Goal: Transaction & Acquisition: Obtain resource

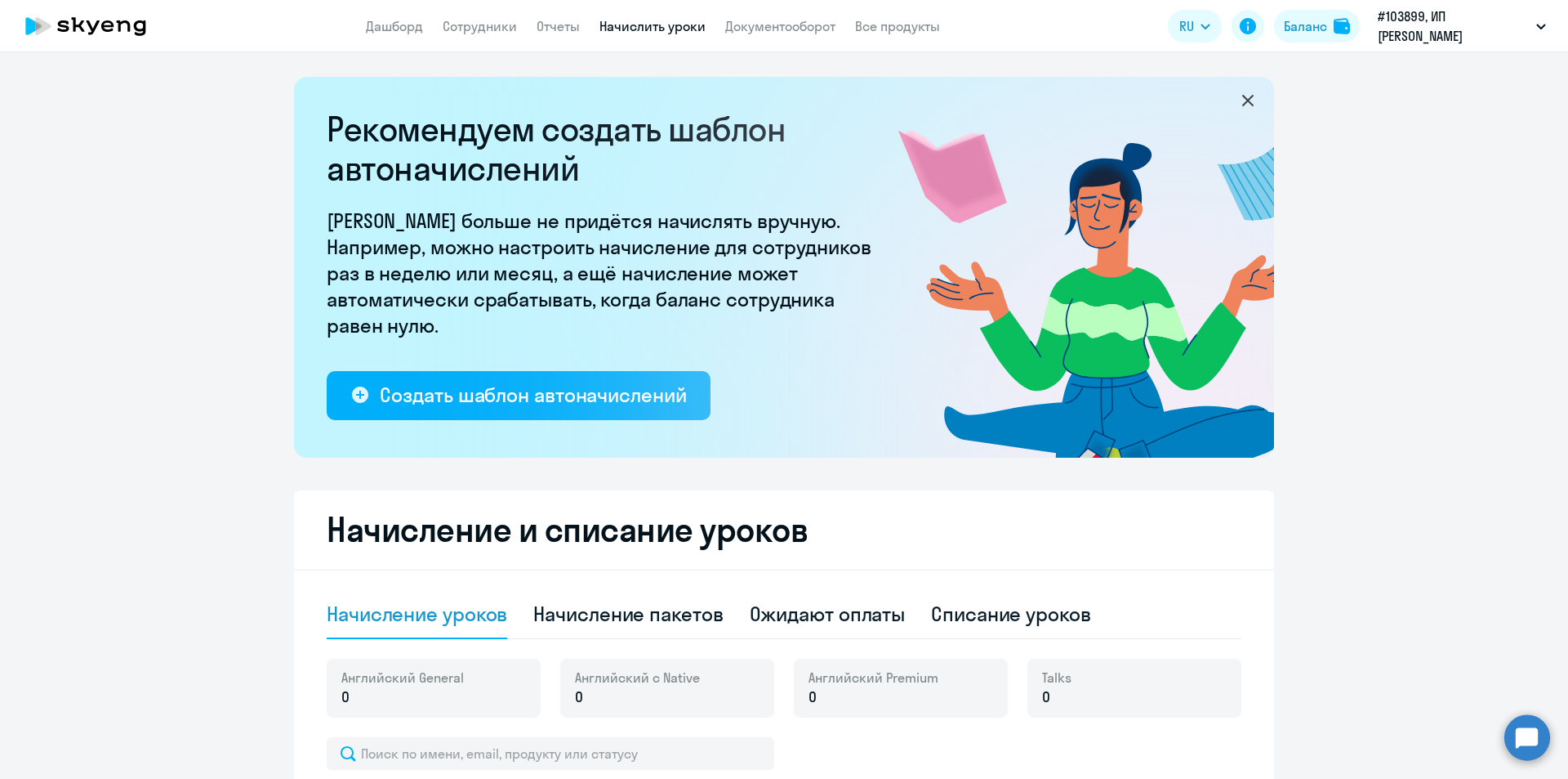
select select "10"
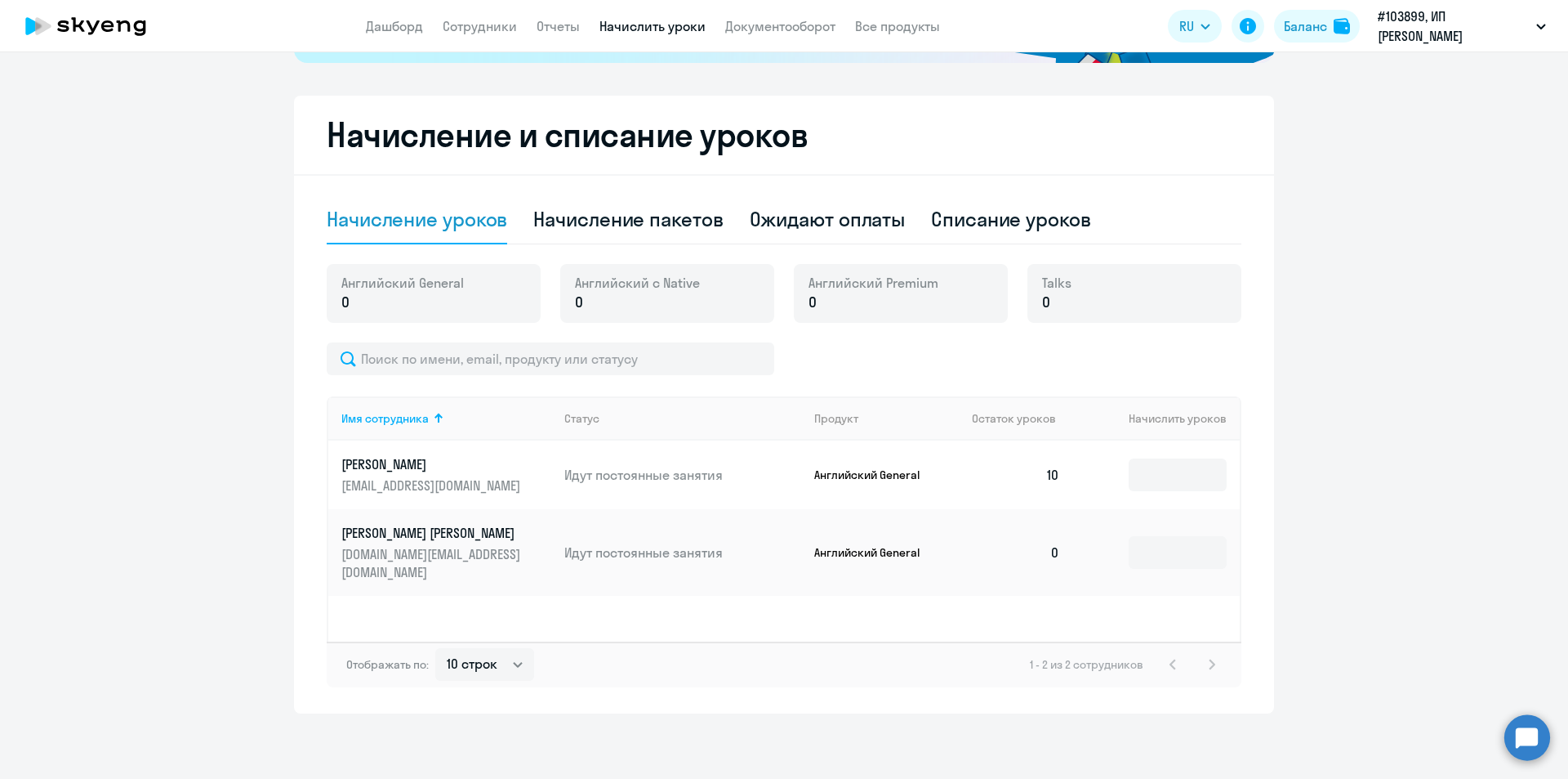
click at [1064, 548] on td "0" at bounding box center [1016, 552] width 115 height 87
click at [1177, 547] on input at bounding box center [1178, 552] width 98 height 33
click at [641, 221] on div "Начисление пакетов" at bounding box center [628, 219] width 190 height 26
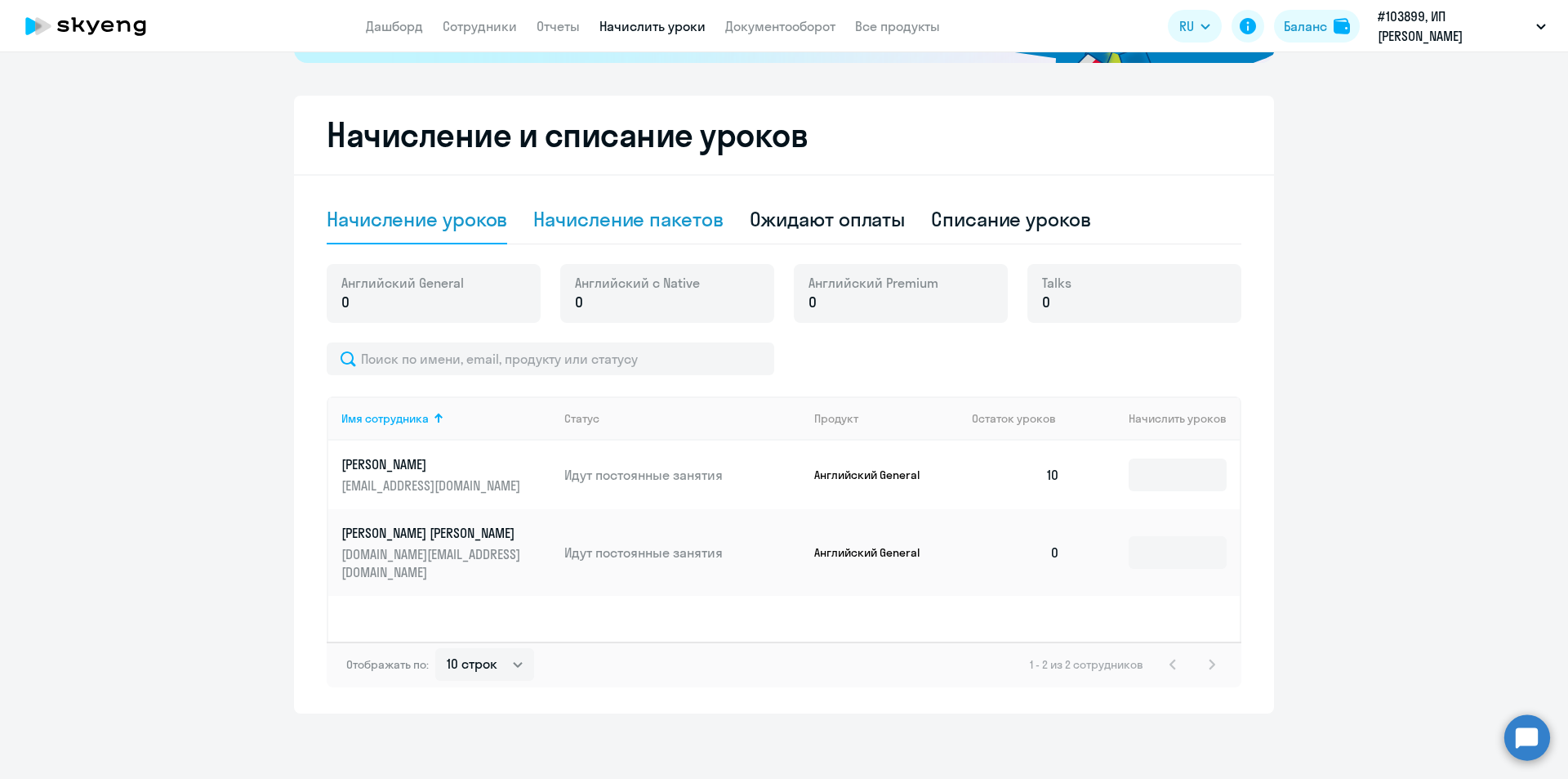
select select "10"
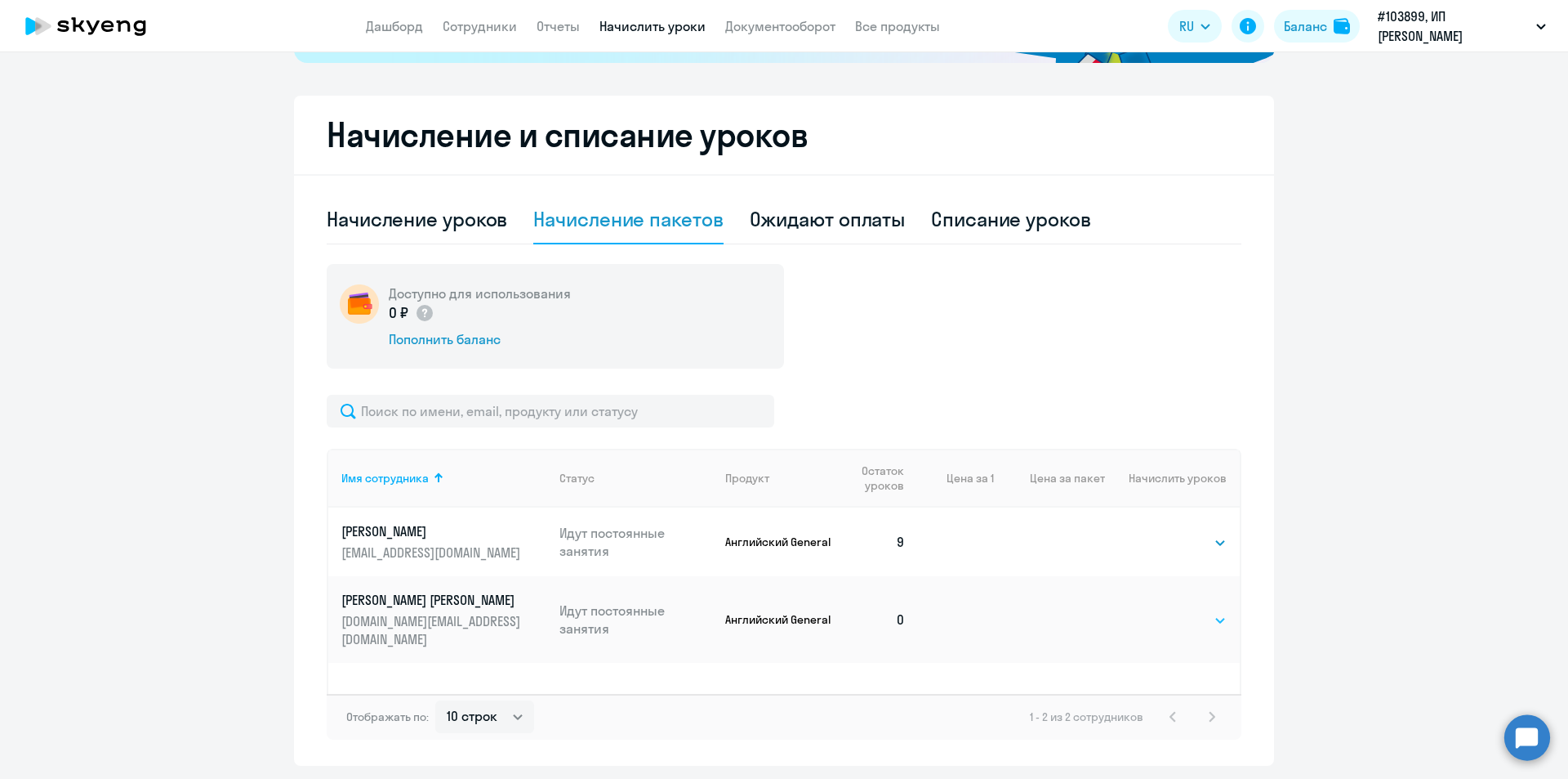
click at [1190, 614] on select "Выбрать 4 8 16 32 64 96 128" at bounding box center [1193, 620] width 67 height 20
click at [1160, 610] on select "Выбрать 4 8 16 32 64 96 128" at bounding box center [1193, 620] width 67 height 20
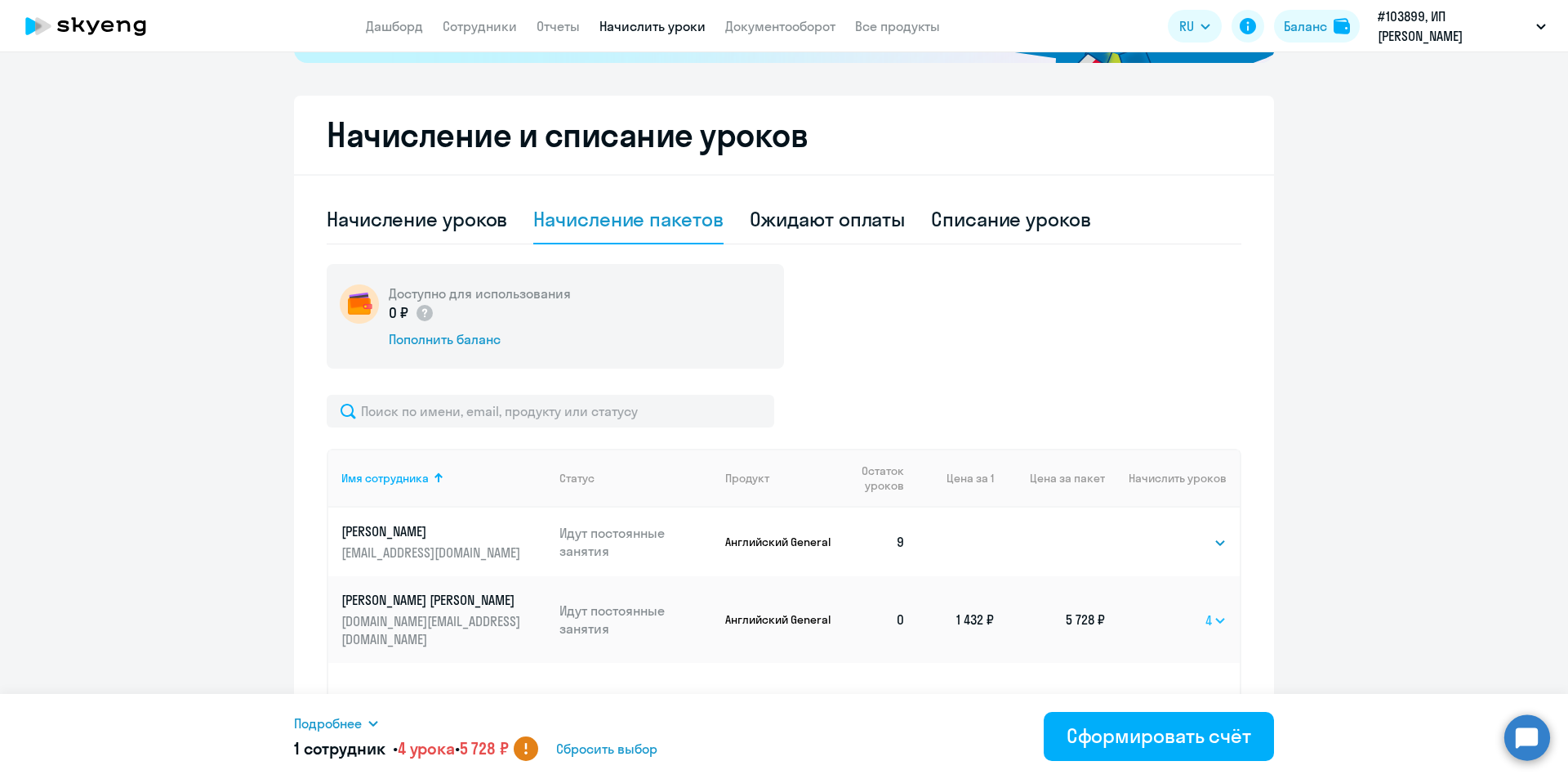
click at [1215, 611] on select "Выбрать 4 8 16 32 64 96 128" at bounding box center [1216, 620] width 21 height 20
select select "8"
click at [1206, 610] on select "Выбрать 4 8 16 32 64 96 128" at bounding box center [1216, 620] width 21 height 20
click at [1163, 738] on div "Сформировать счёт" at bounding box center [1159, 735] width 185 height 26
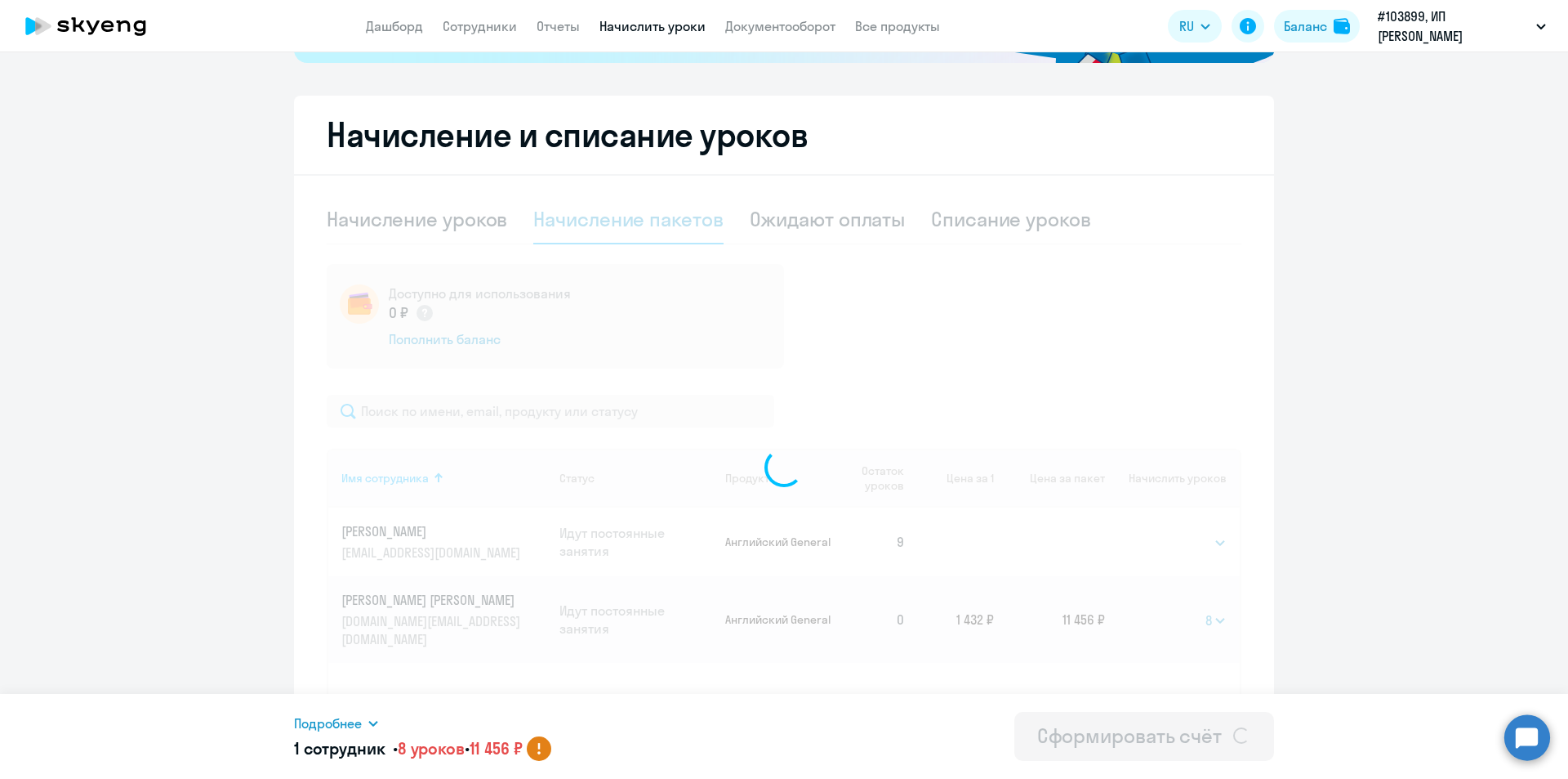
select select
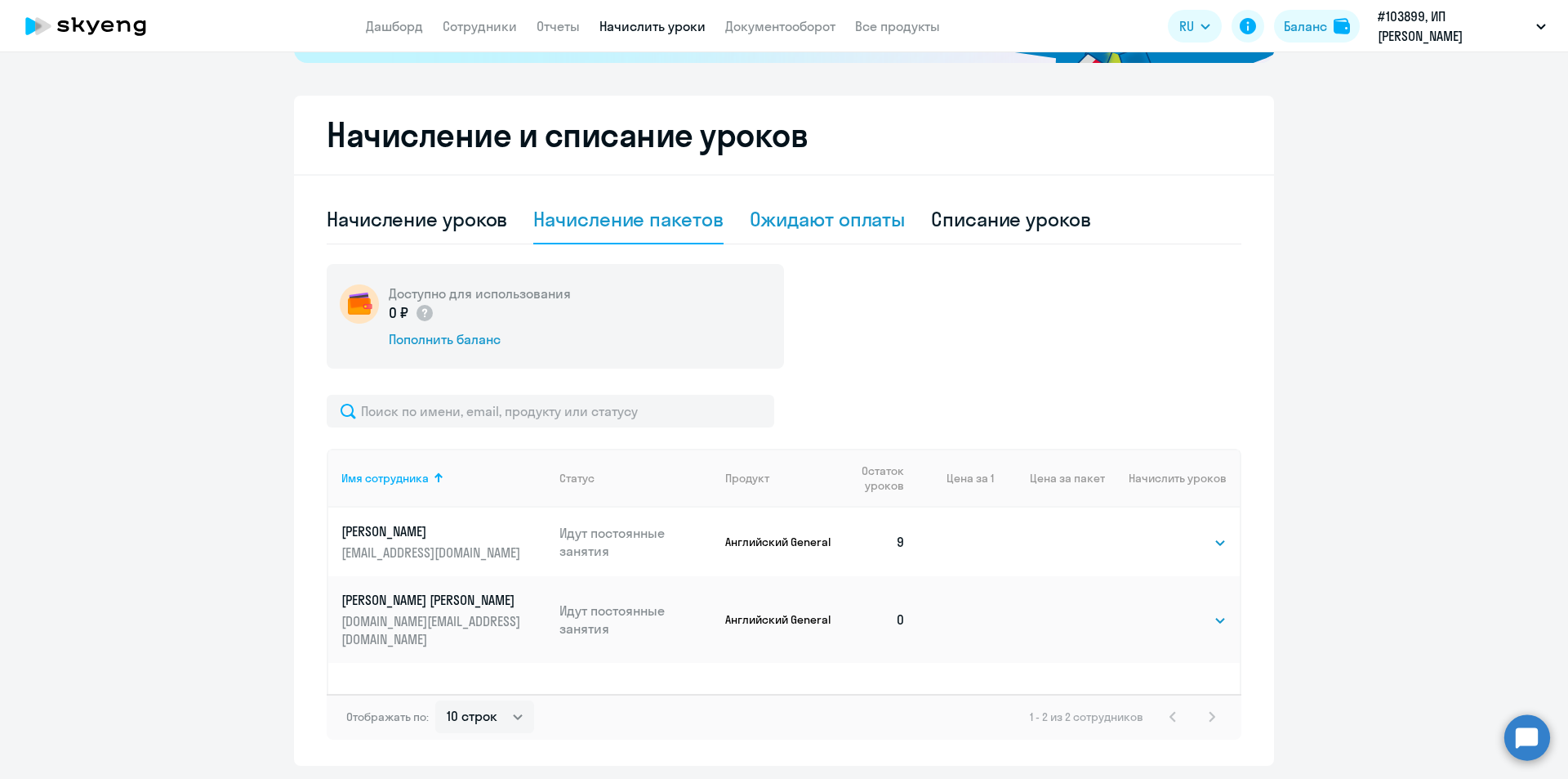
click at [835, 216] on div "Ожидают оплаты" at bounding box center [827, 219] width 156 height 26
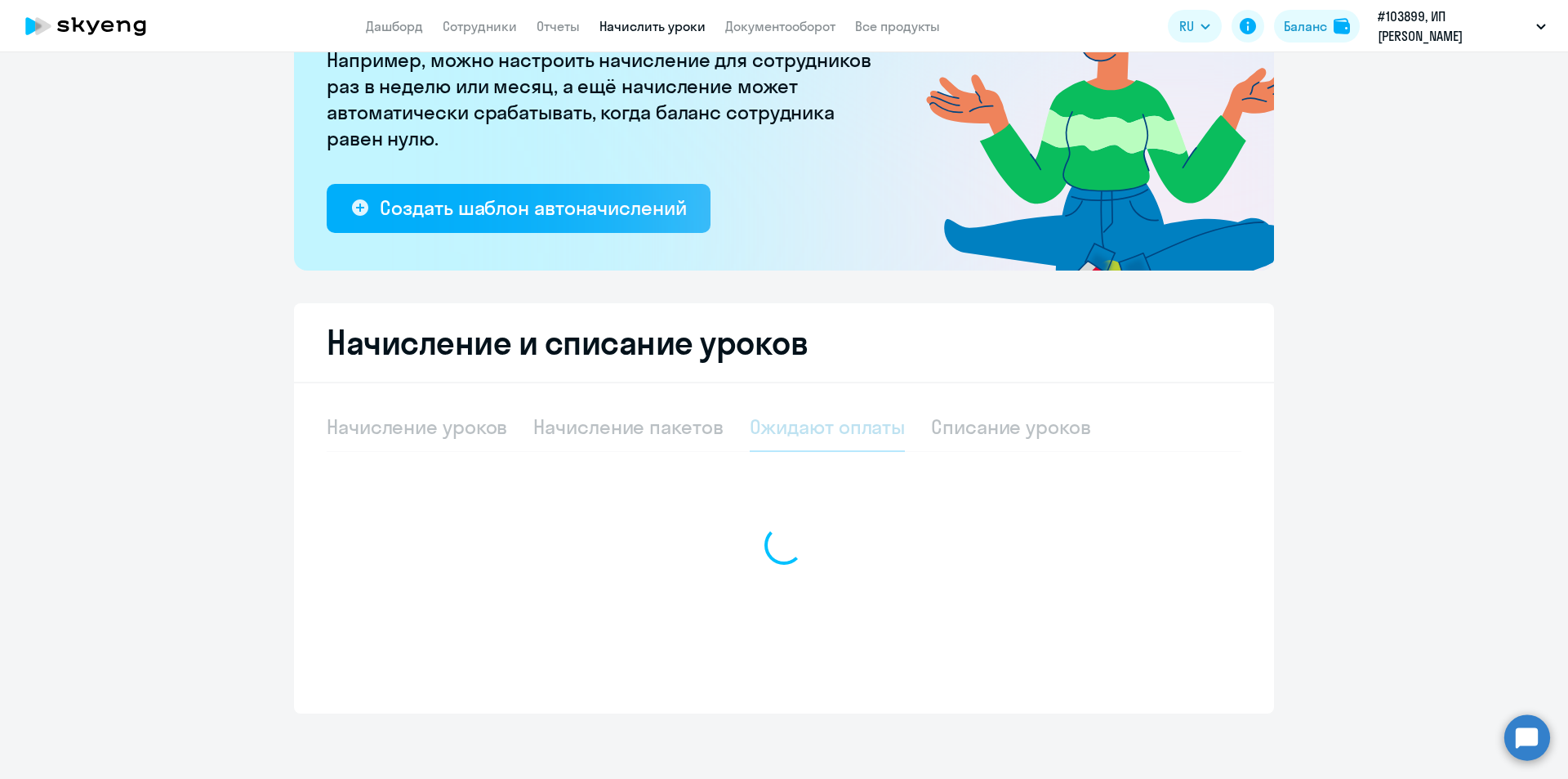
scroll to position [187, 0]
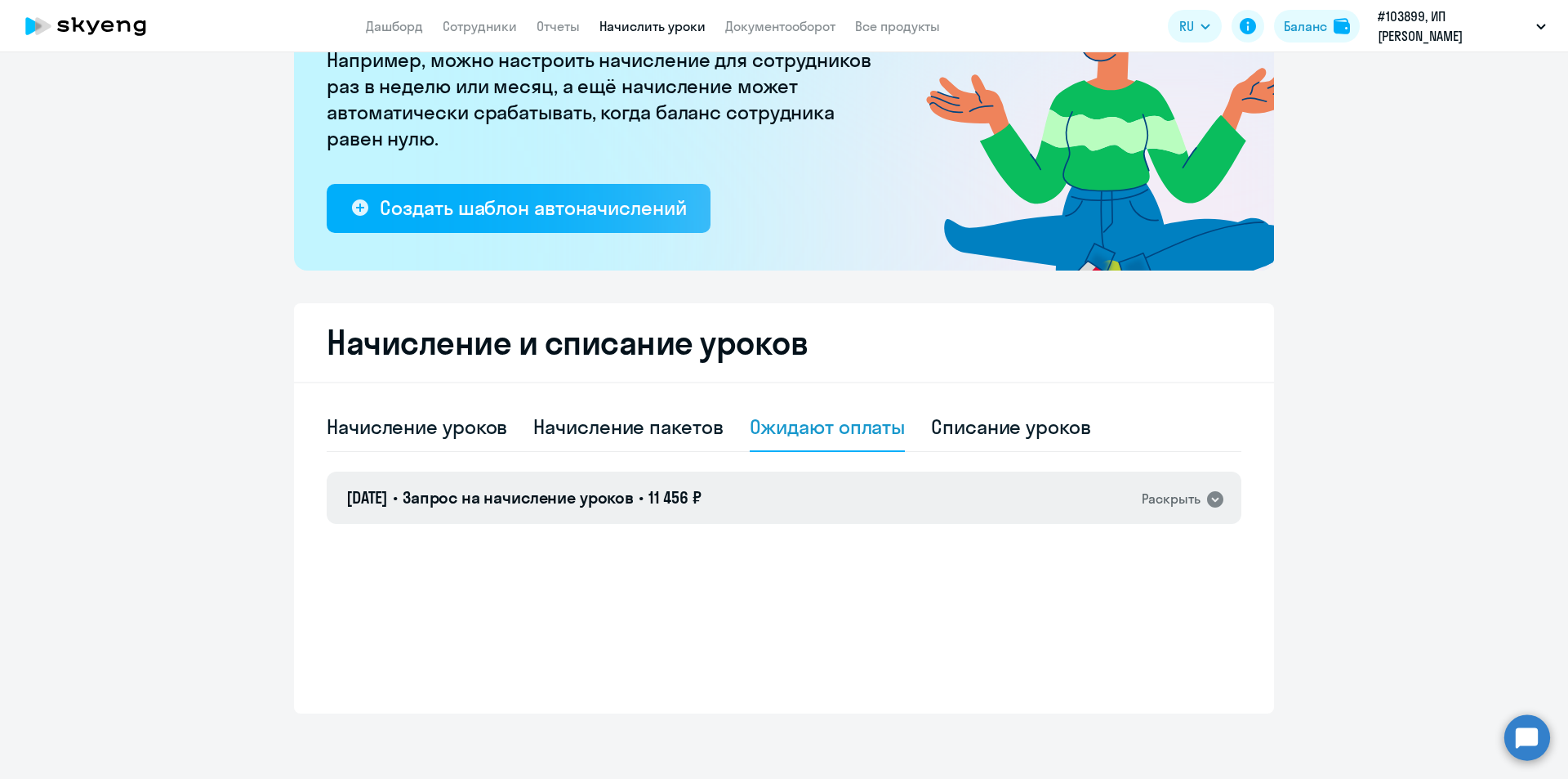
click at [1176, 502] on div "Раскрыть" at bounding box center [1171, 498] width 59 height 20
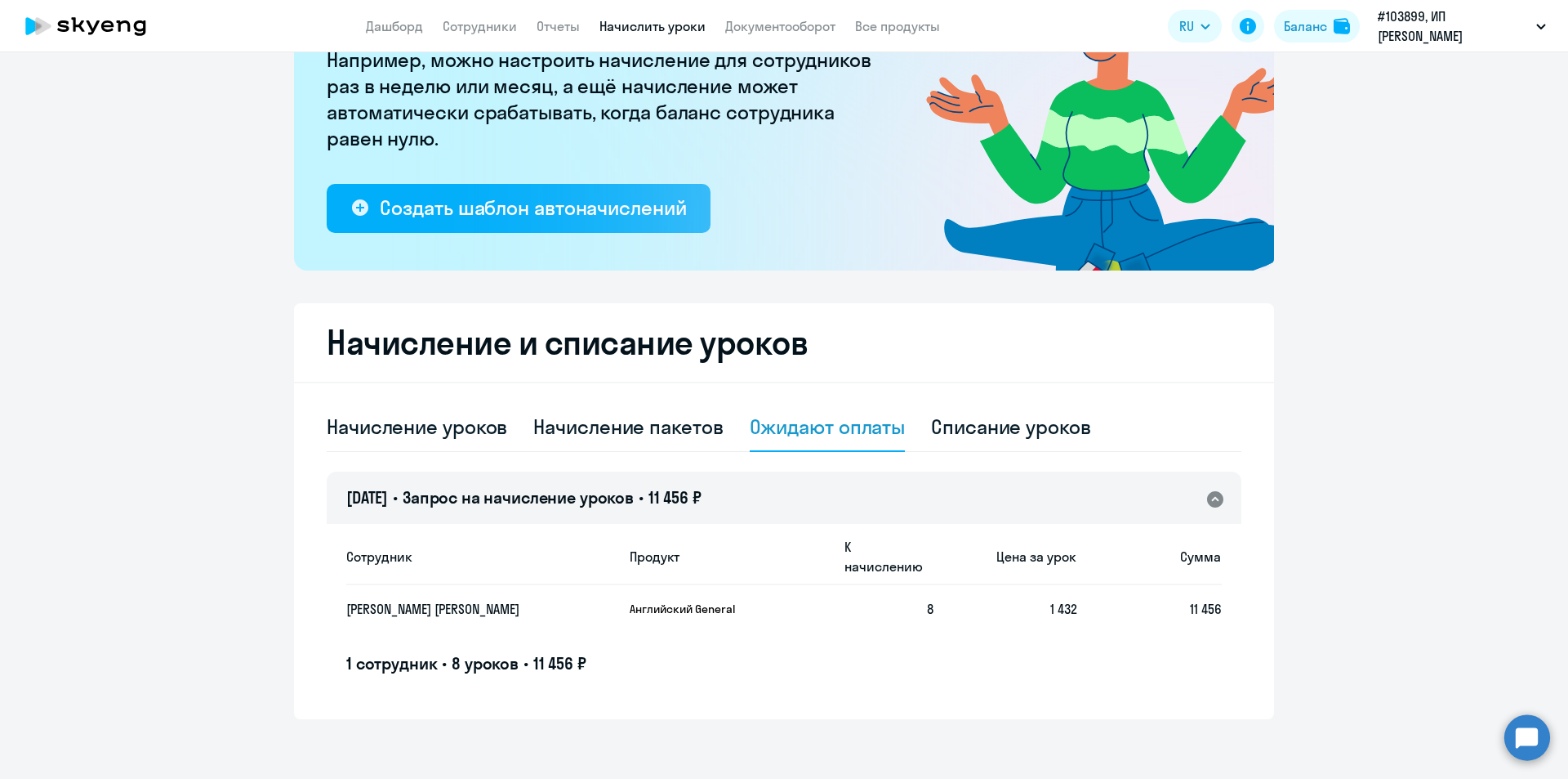
click at [578, 653] on span "11 456 ₽" at bounding box center [559, 663] width 53 height 20
click at [402, 433] on div "Начисление уроков" at bounding box center [416, 426] width 181 height 26
select select "10"
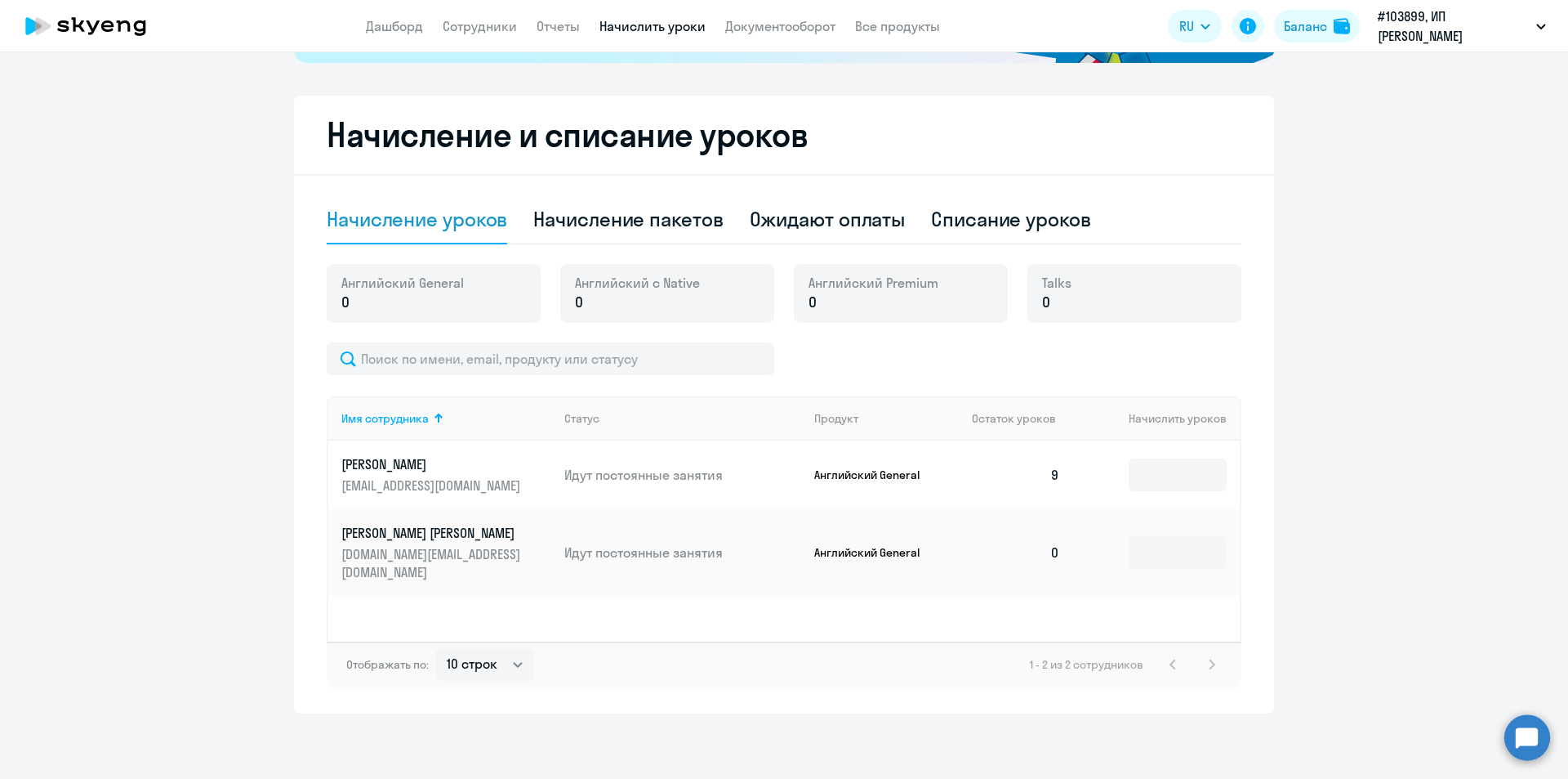
scroll to position [313, 0]
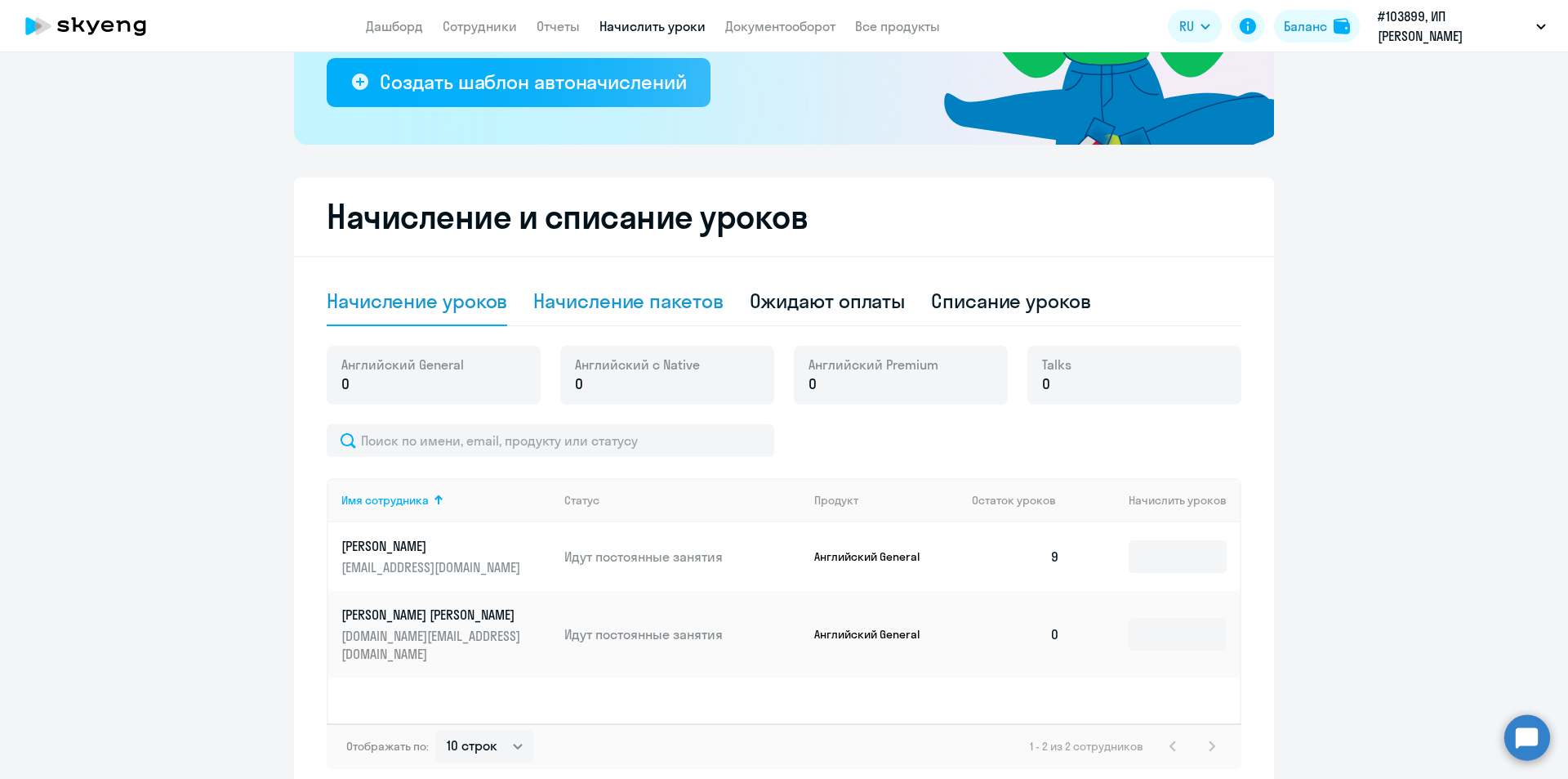
click at [610, 297] on div "Начисление пакетов" at bounding box center [628, 301] width 190 height 26
select select "10"
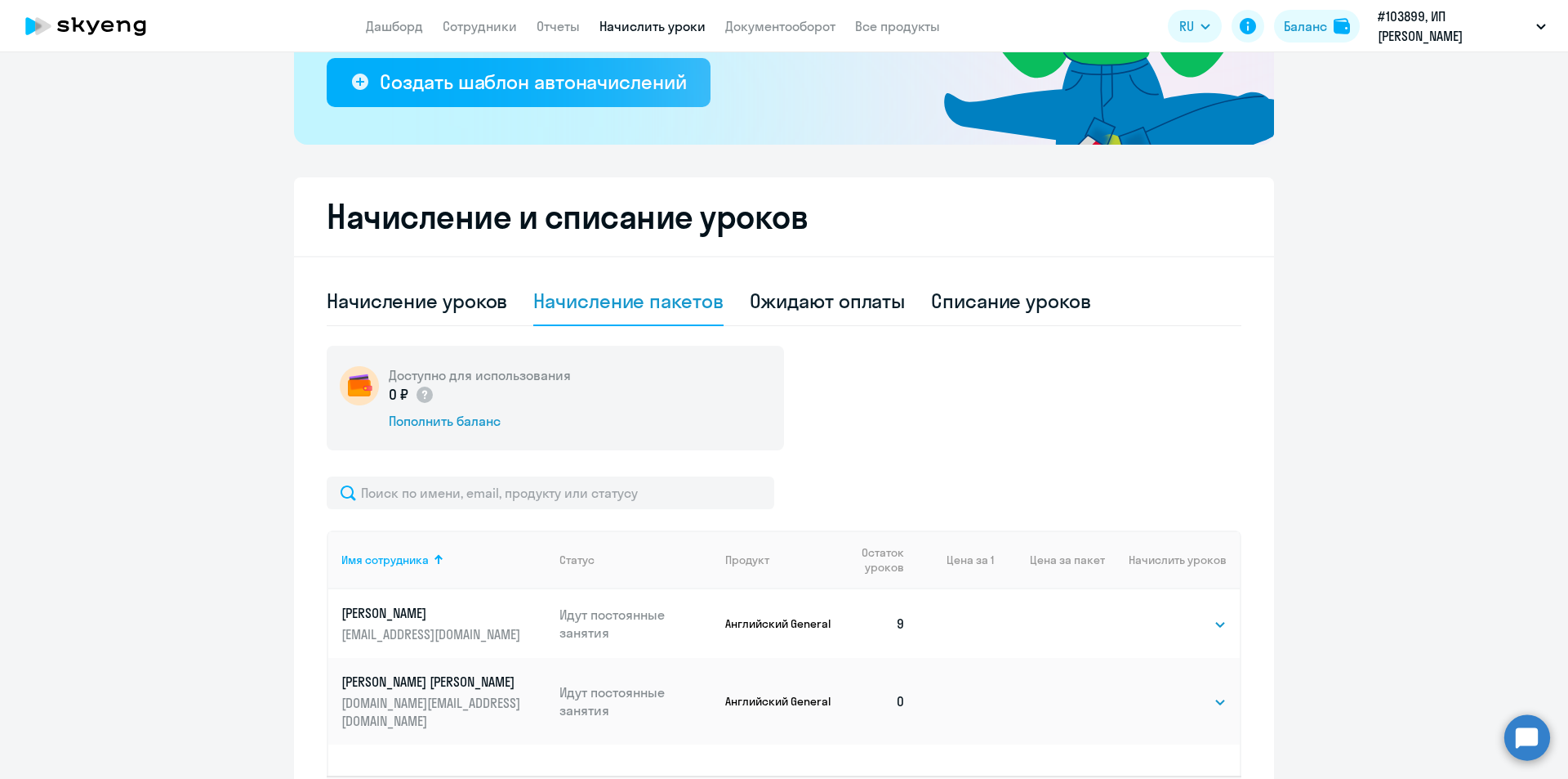
scroll to position [447, 0]
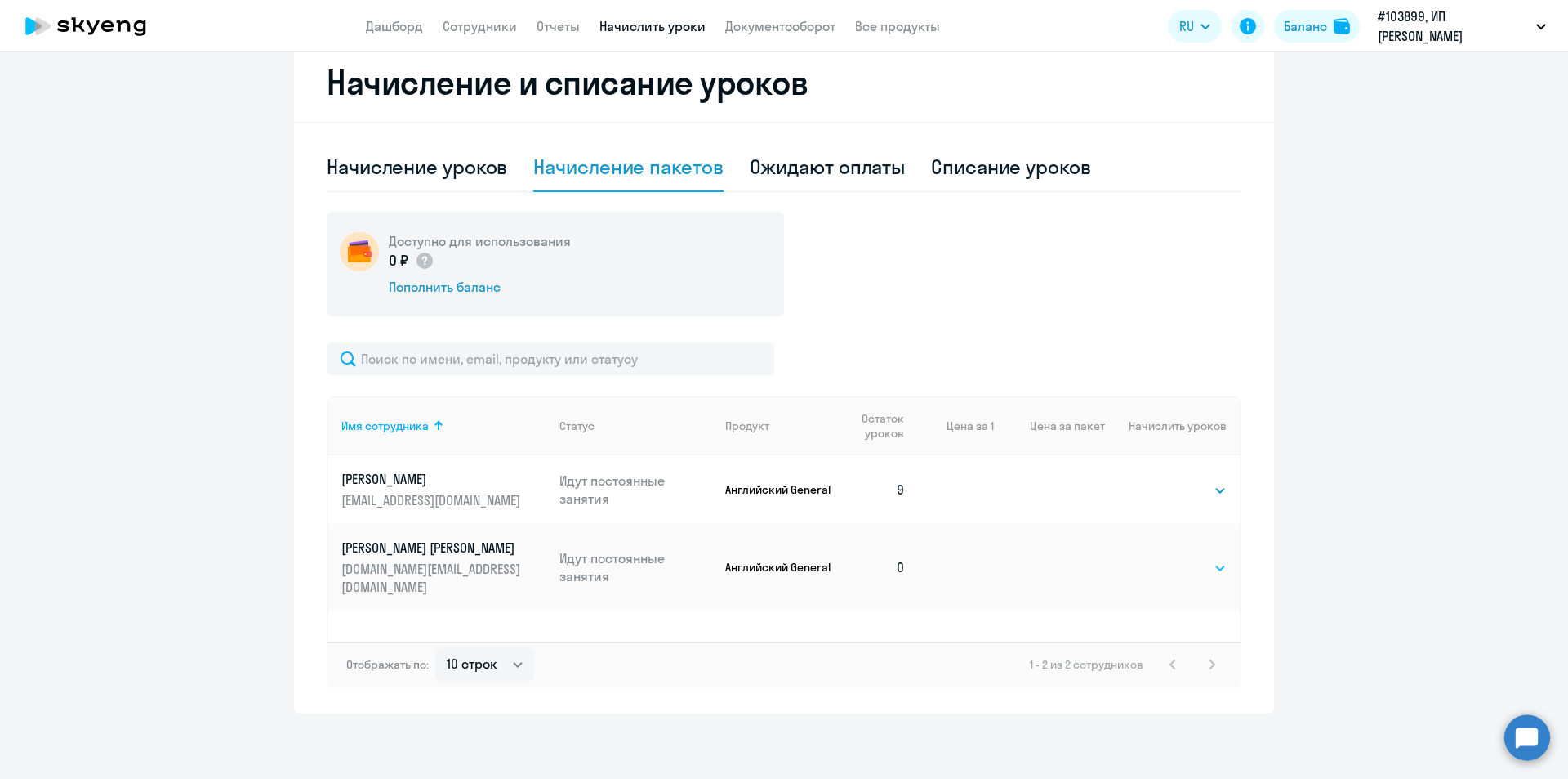
click at [1190, 558] on select "Выбрать 4 8 16 32 64 96 128" at bounding box center [1193, 568] width 67 height 20
click at [822, 173] on div "Ожидают оплаты" at bounding box center [827, 167] width 156 height 26
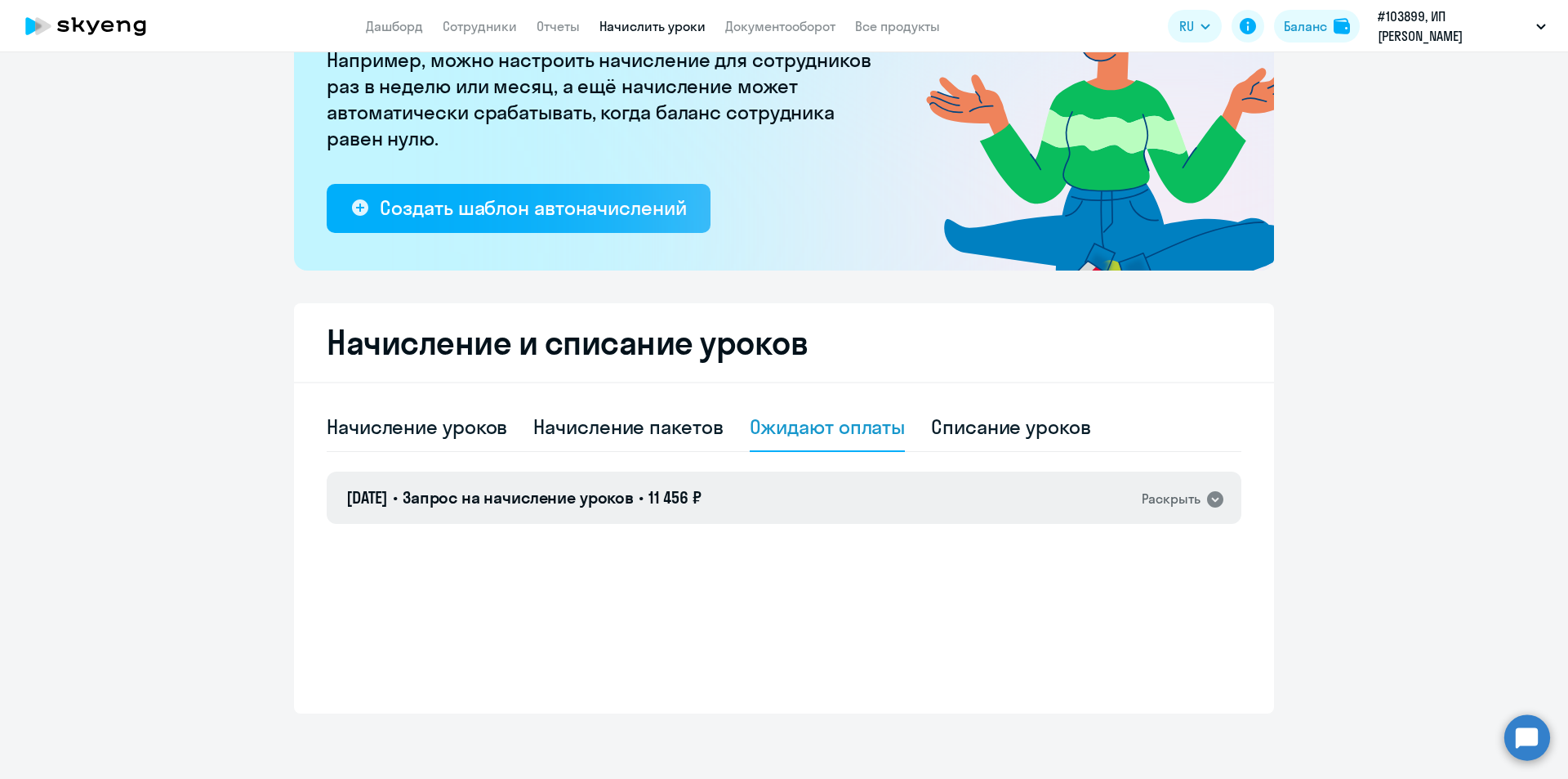
click at [1199, 498] on div "Раскрыть" at bounding box center [1183, 498] width 83 height 21
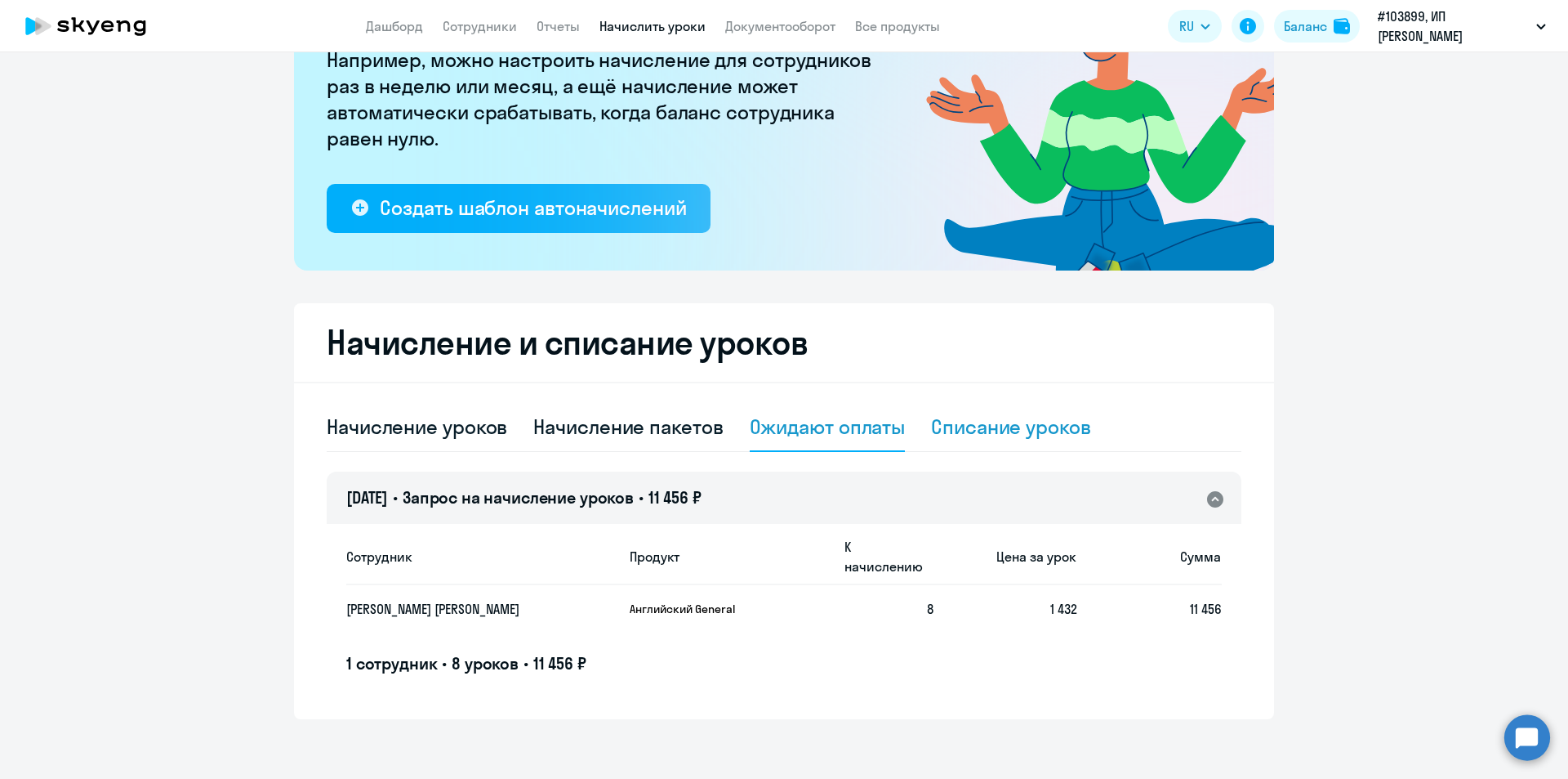
click at [994, 421] on div "Списание уроков" at bounding box center [1011, 426] width 160 height 26
select select "10"
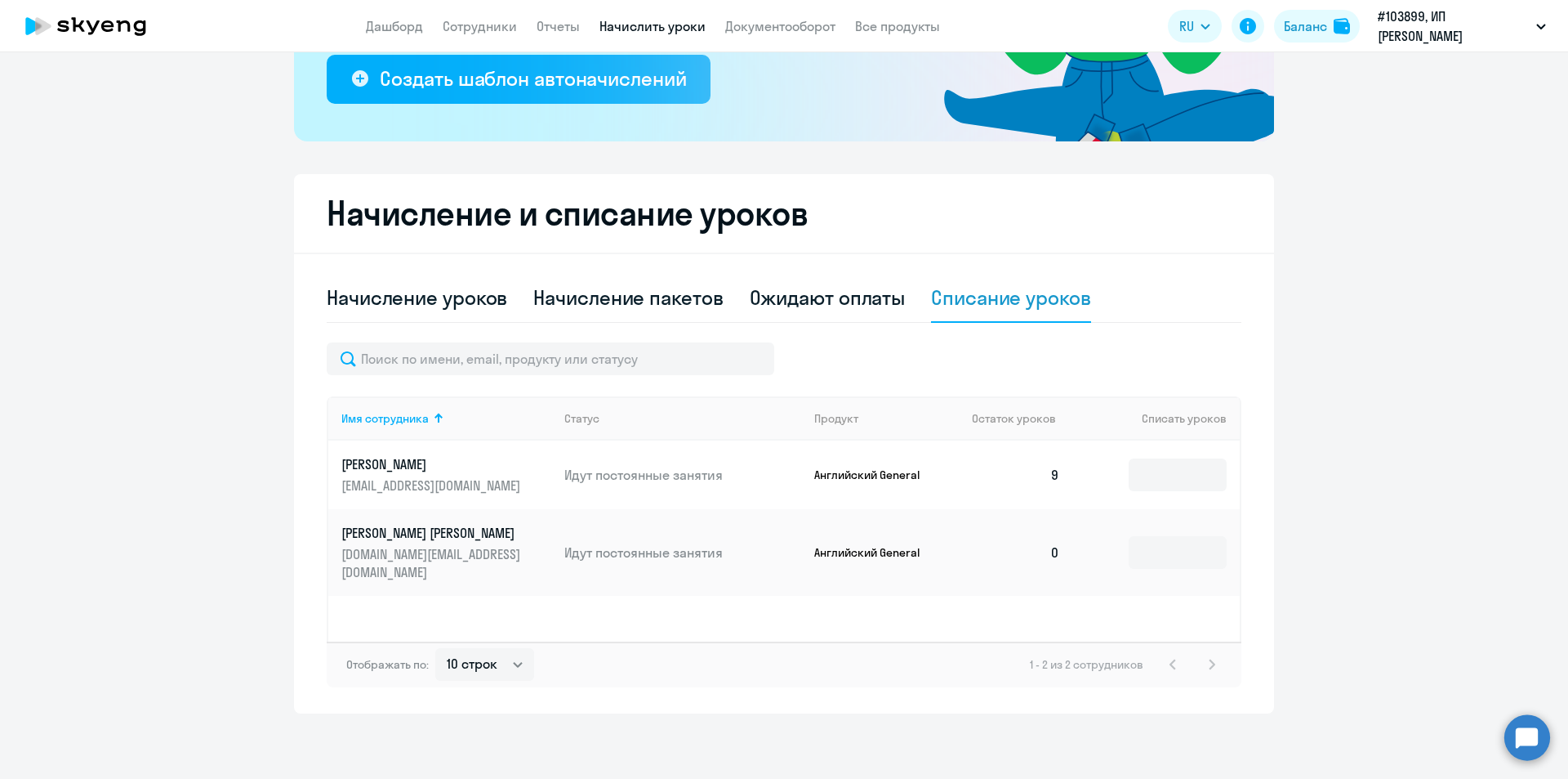
scroll to position [0, 0]
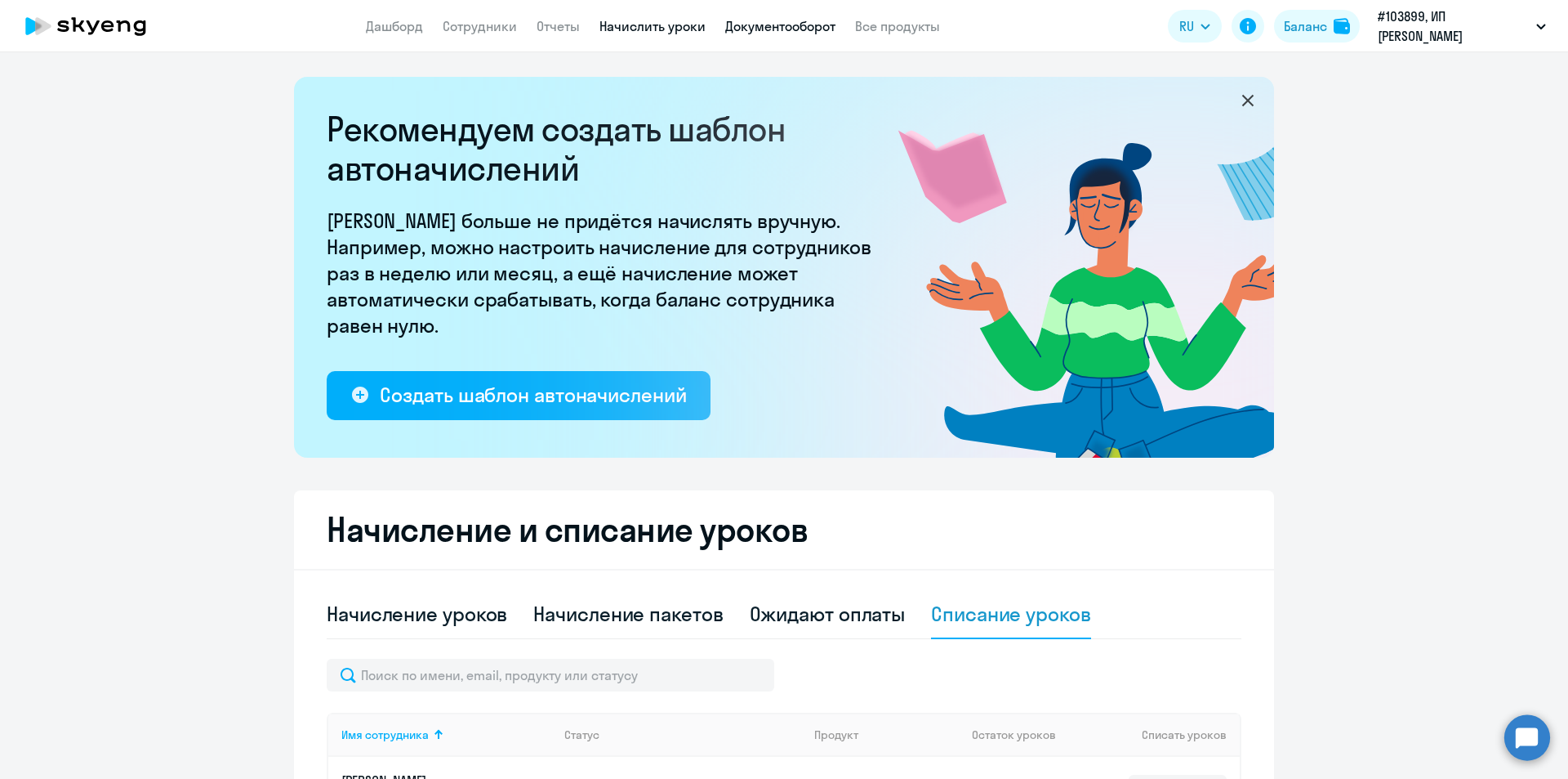
click at [782, 22] on link "Документооборот" at bounding box center [781, 26] width 110 height 16
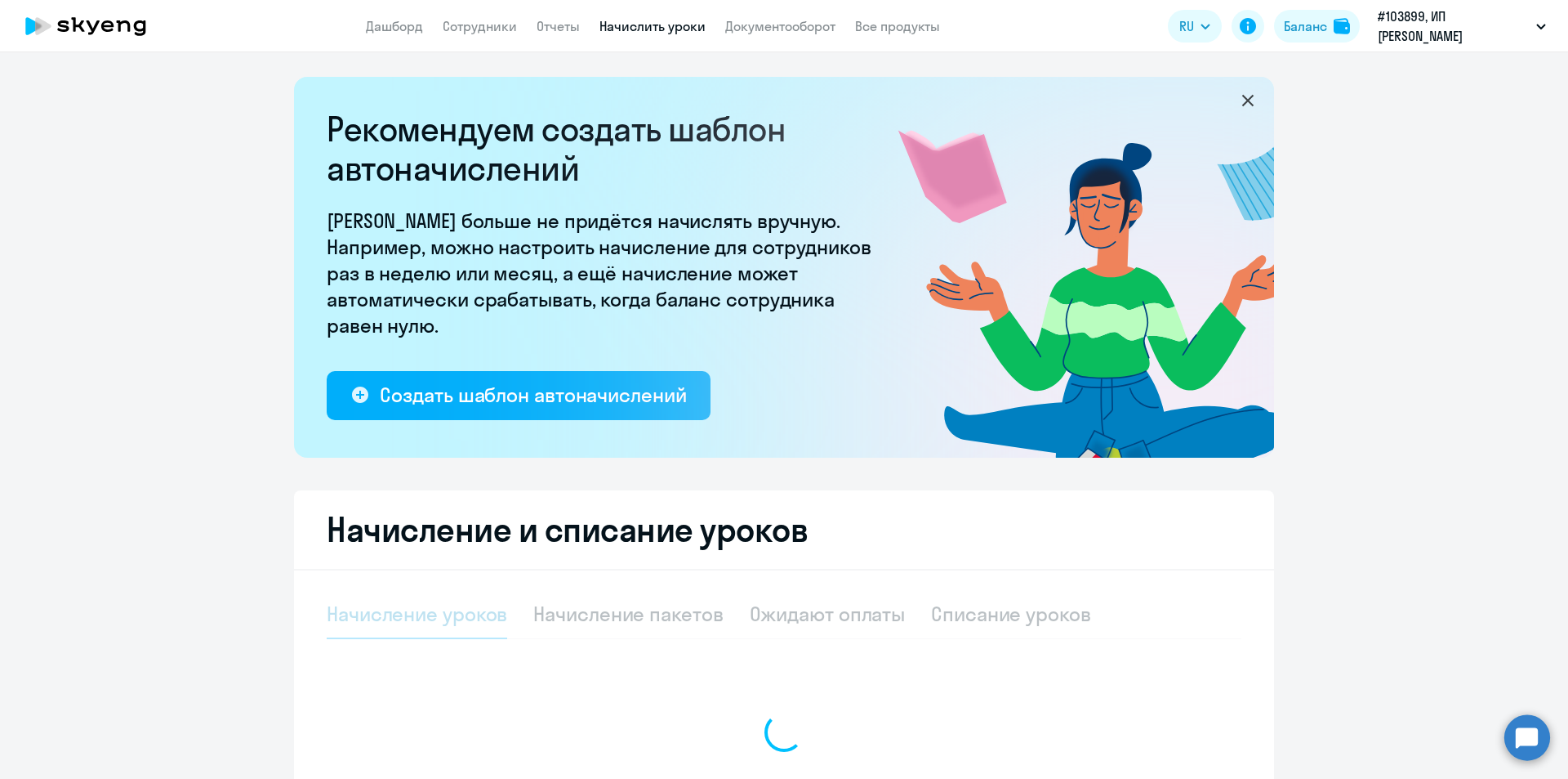
select select "10"
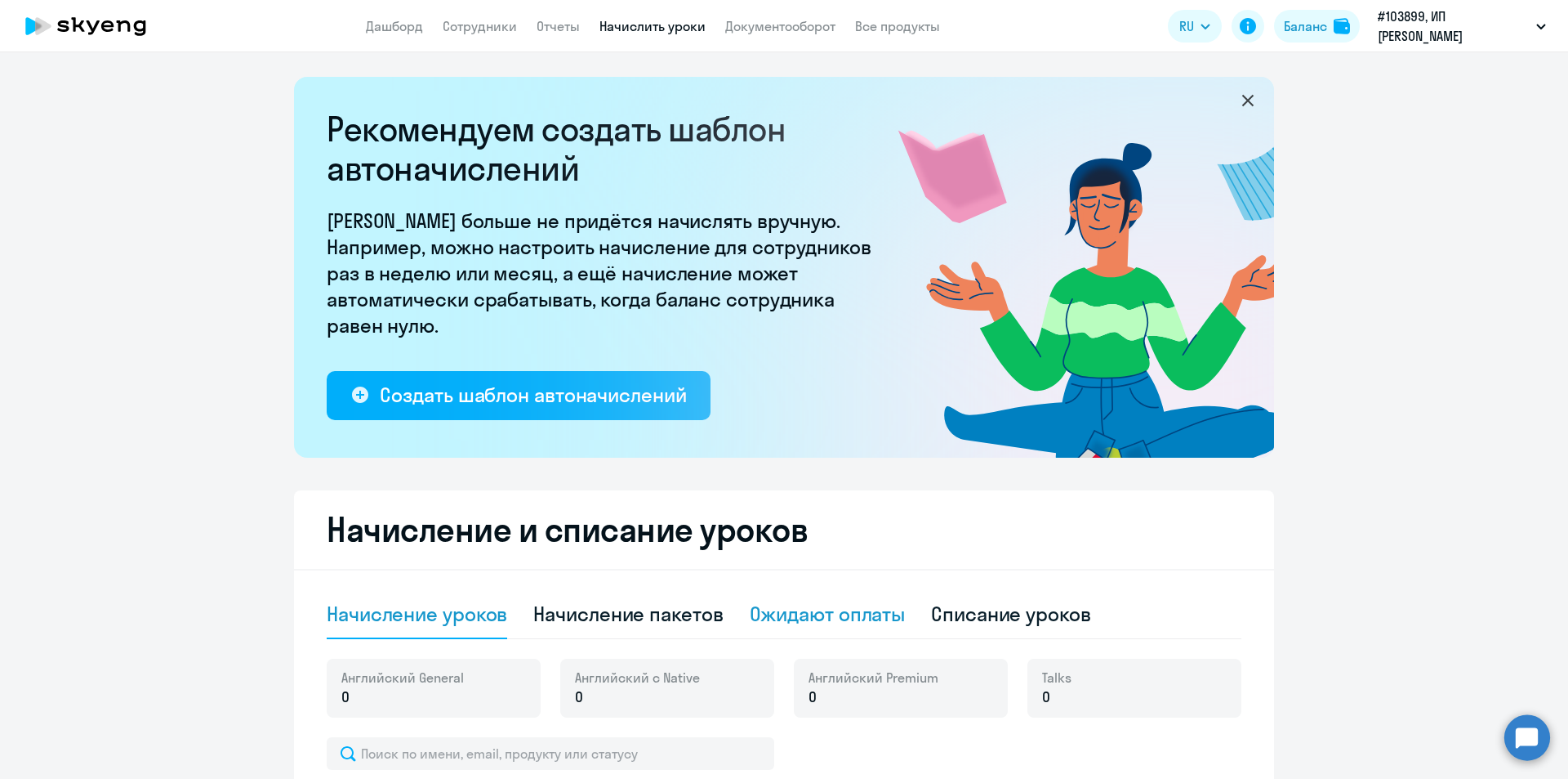
click at [847, 623] on div "Ожидают оплаты" at bounding box center [827, 614] width 156 height 26
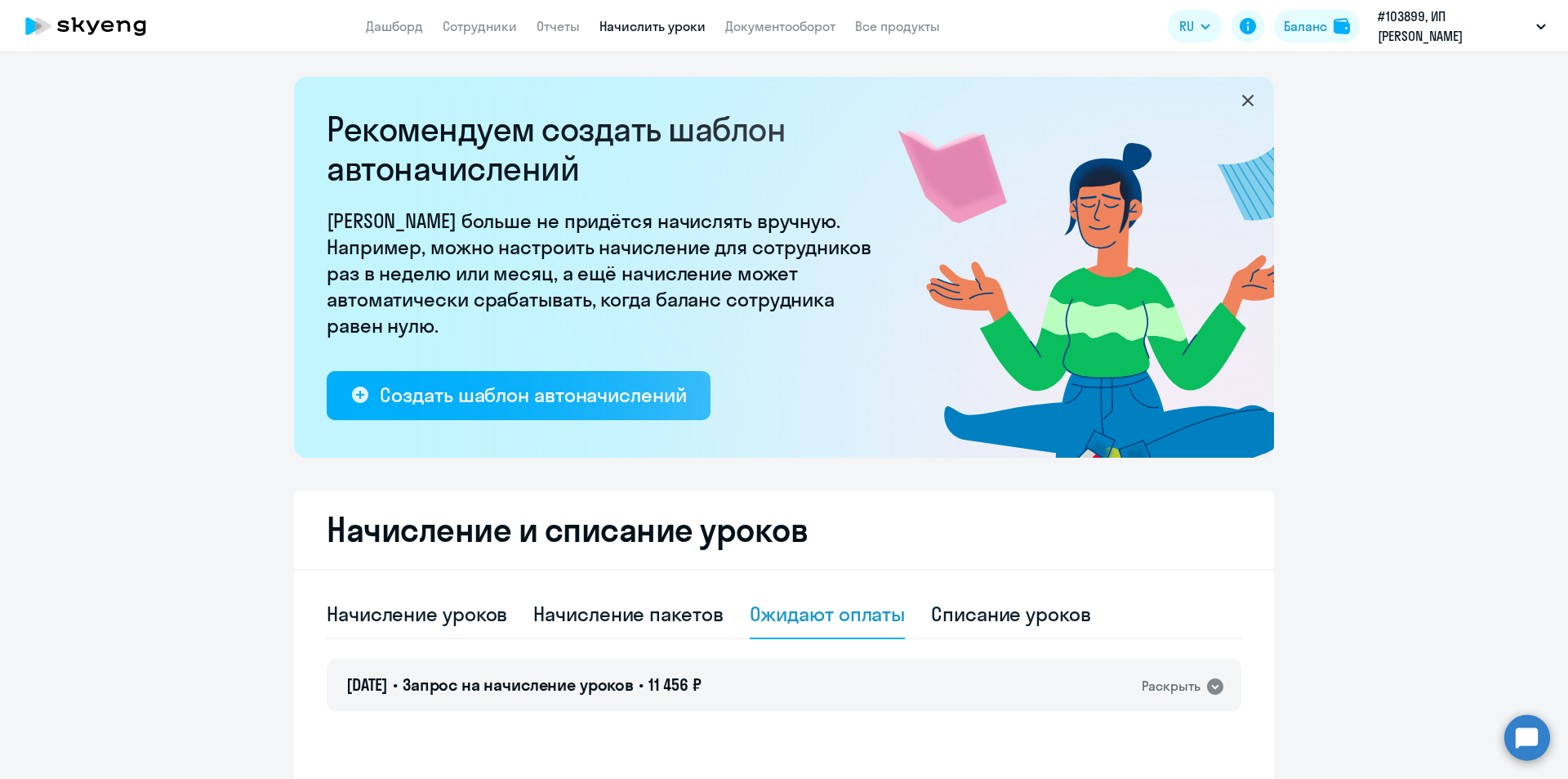
scroll to position [187, 0]
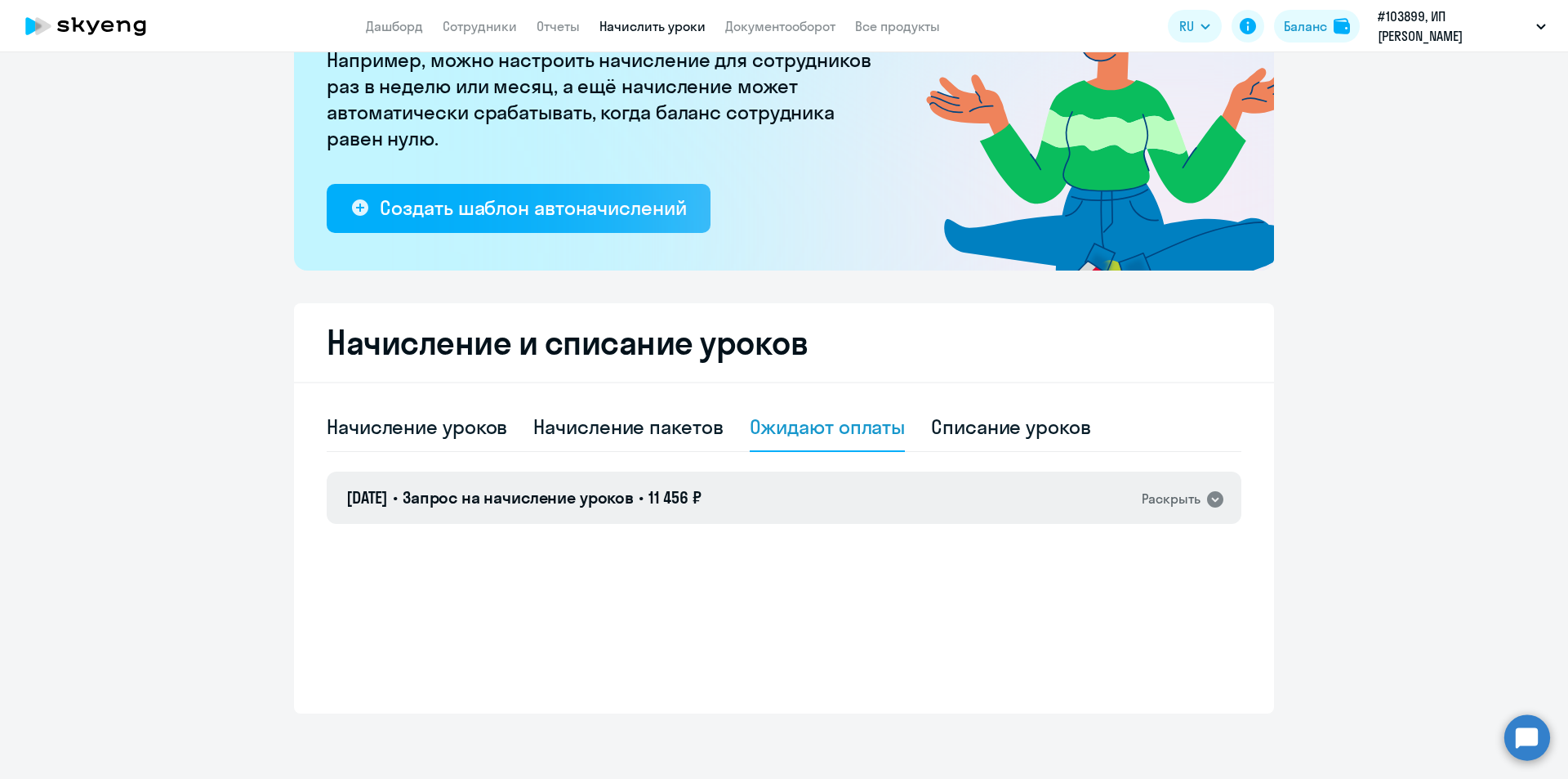
click at [1186, 502] on div "Раскрыть" at bounding box center [1171, 498] width 59 height 20
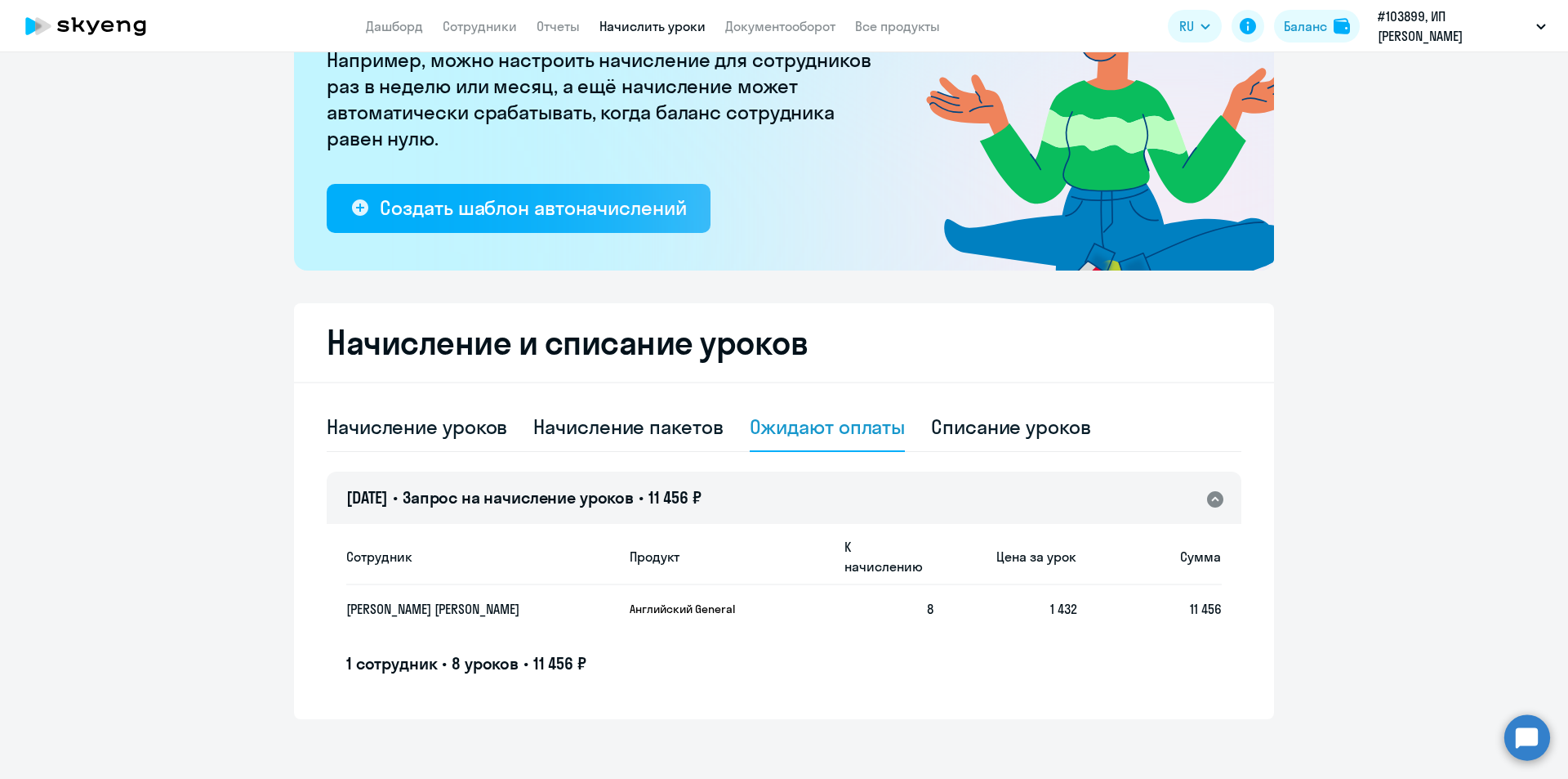
click at [839, 426] on div "Ожидают оплаты" at bounding box center [827, 426] width 156 height 26
click at [539, 653] on span "11 456 ₽" at bounding box center [559, 663] width 53 height 20
click at [586, 653] on span "11 456 ₽" at bounding box center [559, 663] width 53 height 20
click at [770, 601] on app-product-badge "Английский General" at bounding box center [731, 608] width 202 height 15
click at [961, 585] on td "1 432" at bounding box center [1005, 608] width 145 height 47
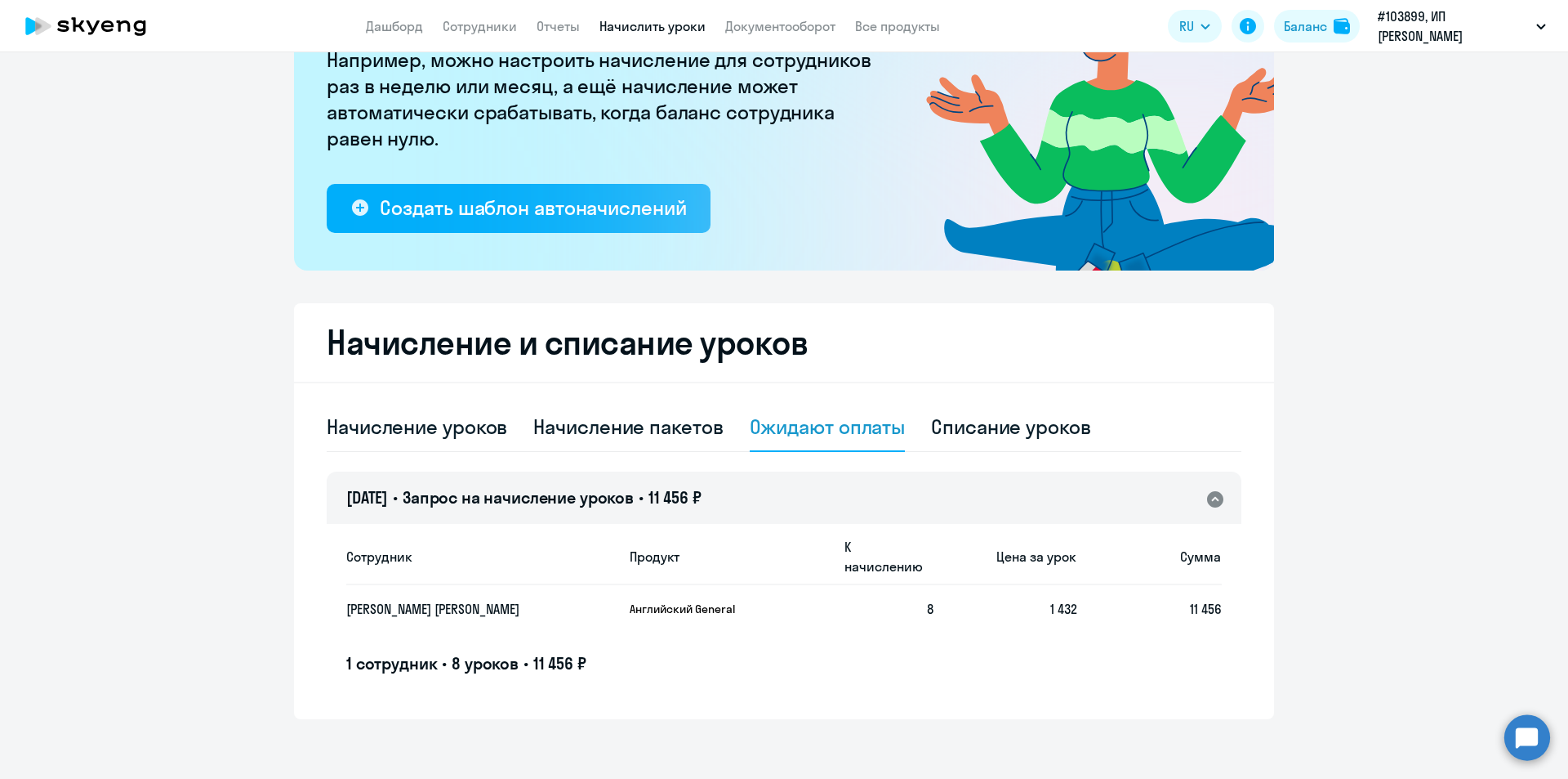
drag, startPoint x: 1128, startPoint y: 578, endPoint x: 1214, endPoint y: 587, distance: 86.5
click at [1130, 585] on td "11 456" at bounding box center [1149, 608] width 145 height 47
click at [1214, 601] on span "11 456" at bounding box center [1206, 609] width 32 height 16
click at [996, 426] on div "Списание уроков" at bounding box center [1011, 426] width 160 height 26
select select "10"
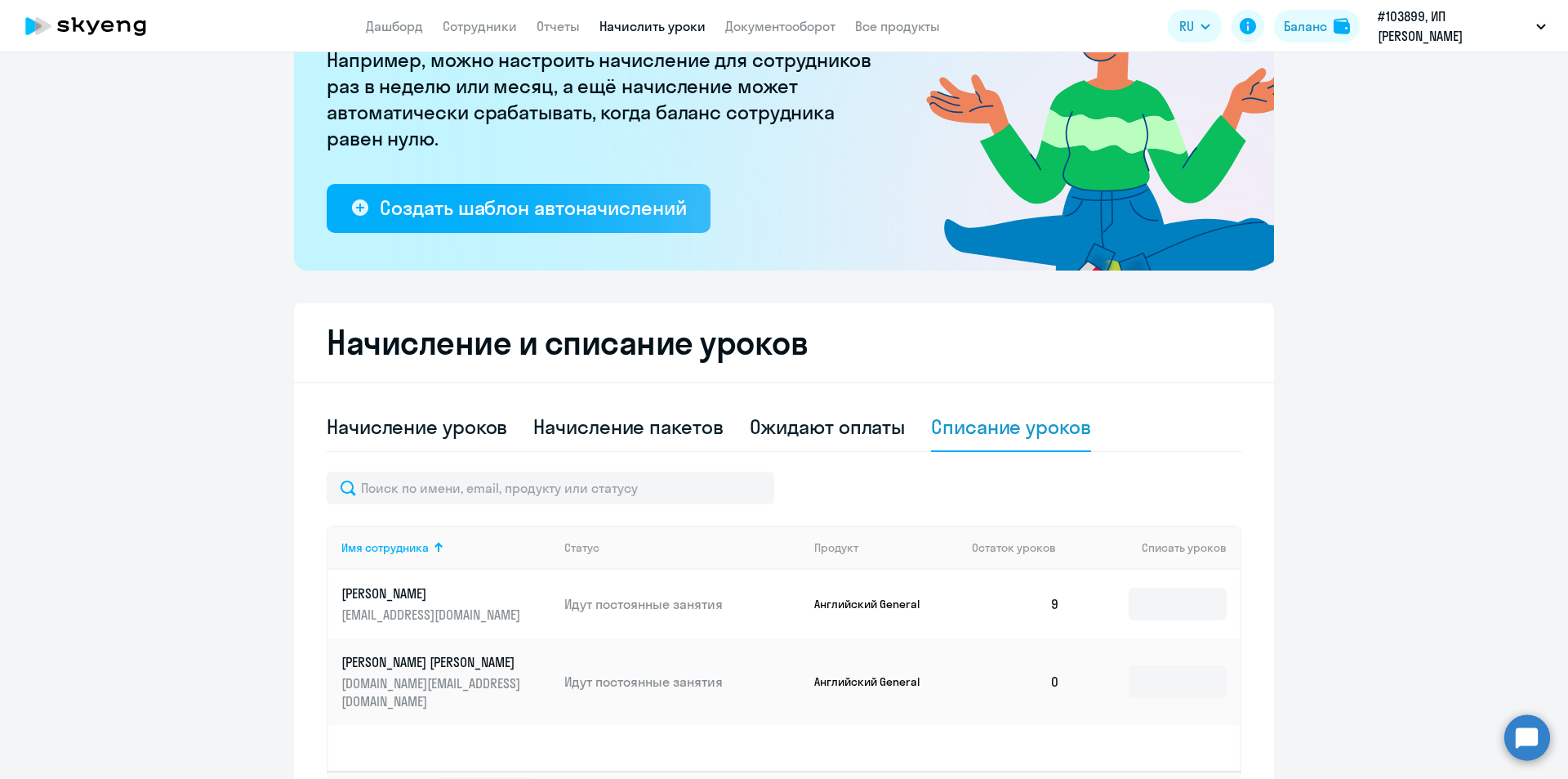
scroll to position [317, 0]
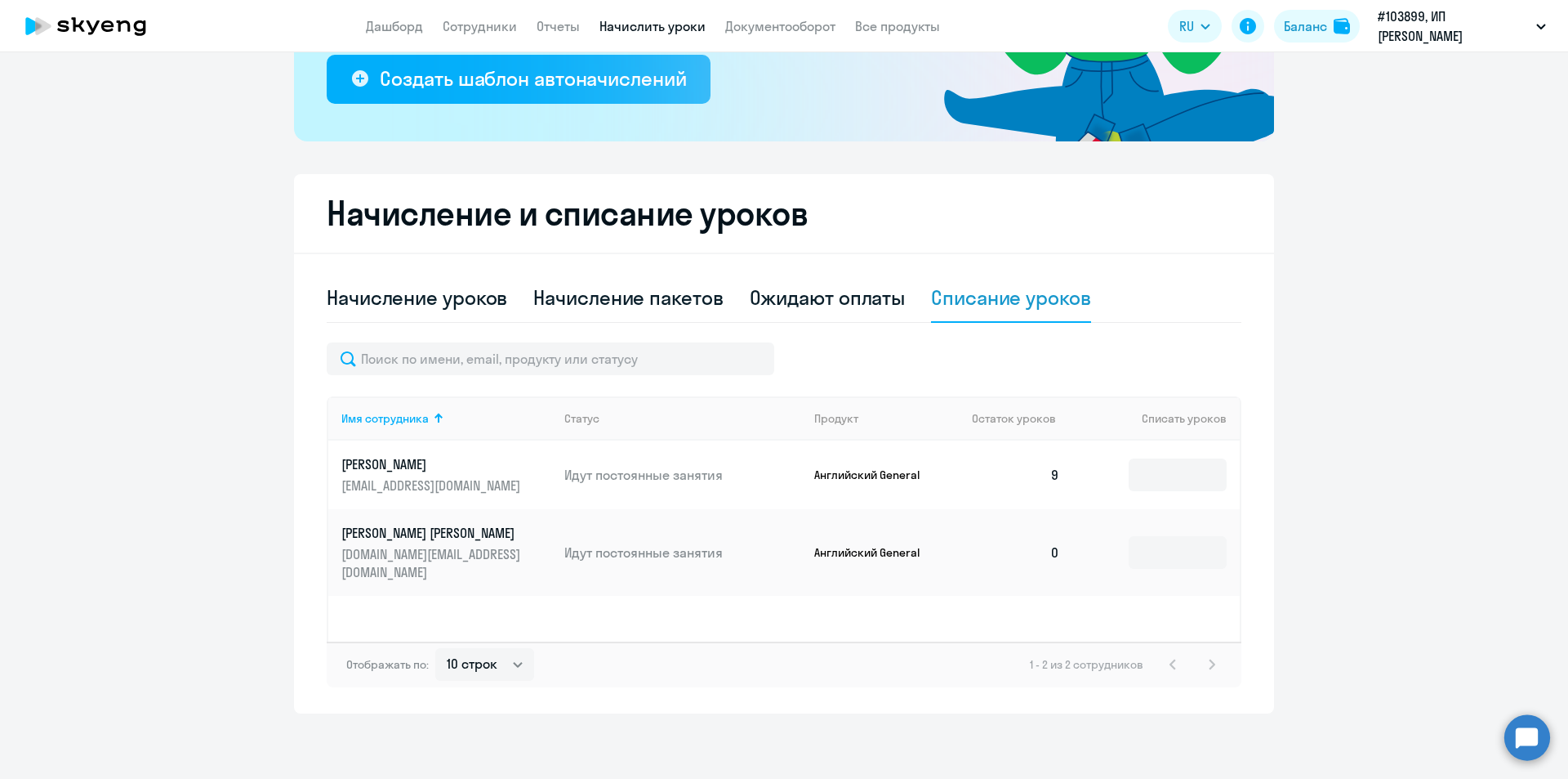
click at [1179, 421] on th "Списать уроков" at bounding box center [1156, 418] width 167 height 44
click at [529, 554] on link "Копырзова Елена [DOMAIN_NAME][EMAIL_ADDRESS][DOMAIN_NAME]" at bounding box center [446, 552] width 210 height 57
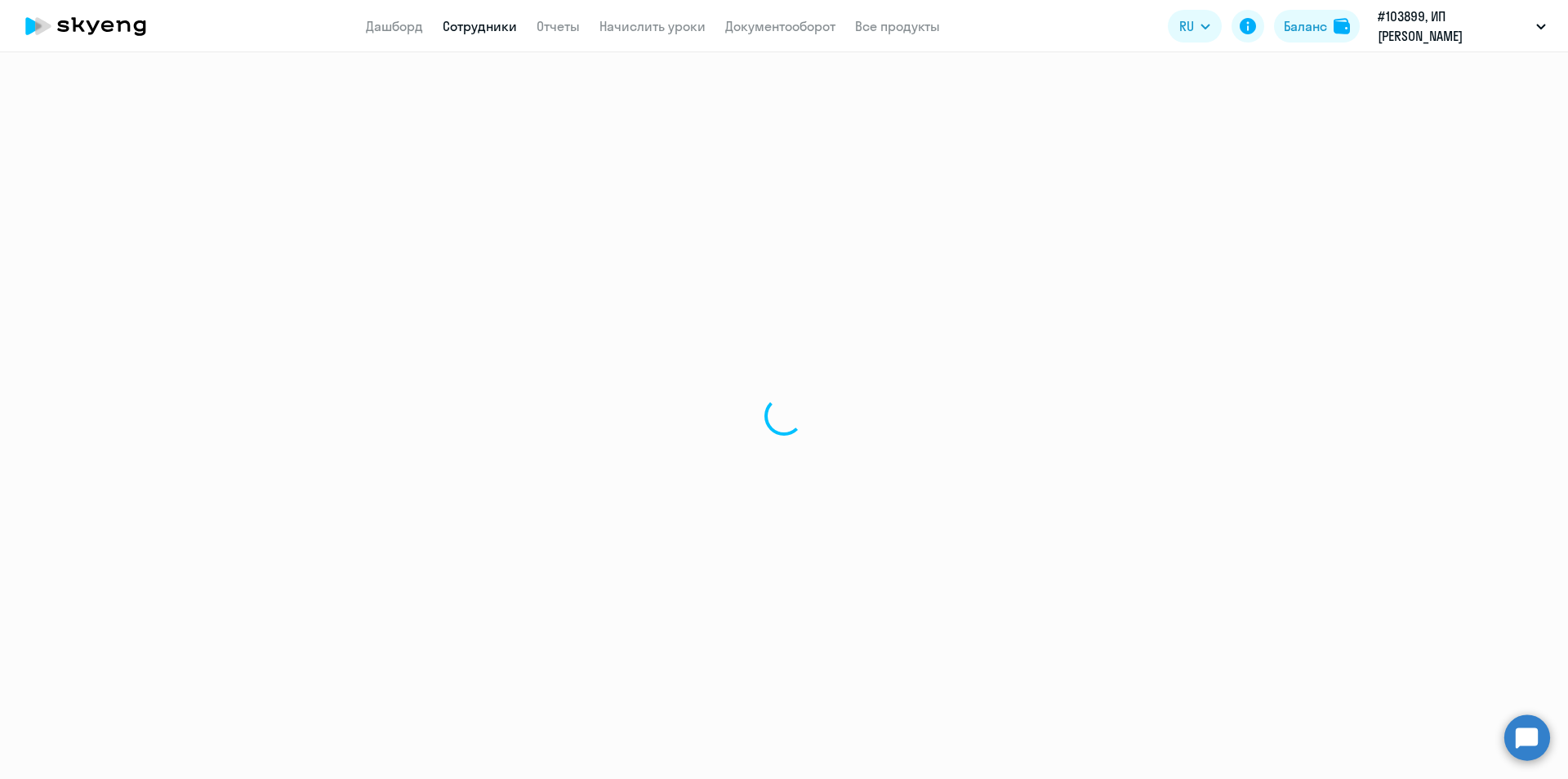
select select "english"
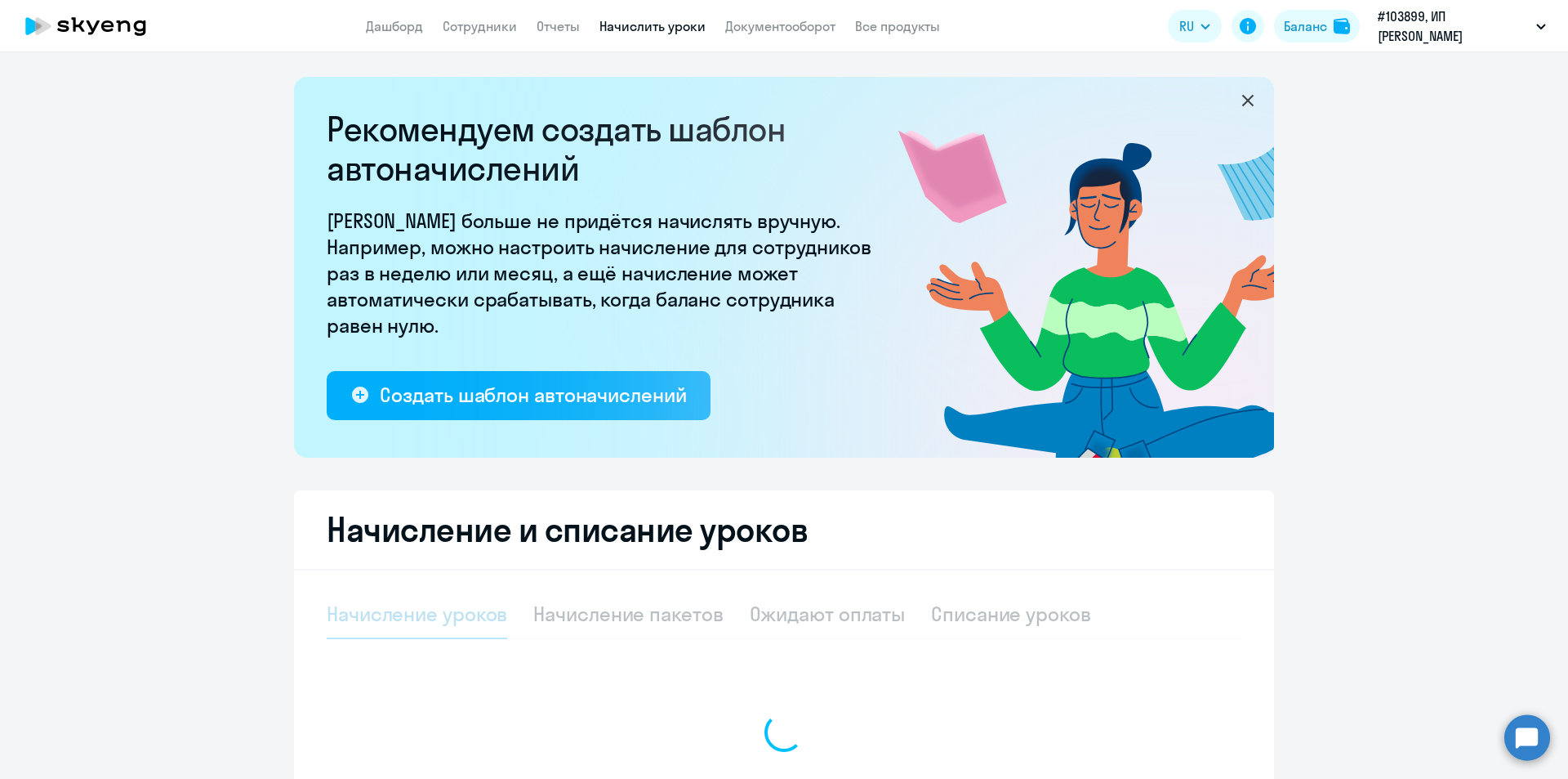
select select "10"
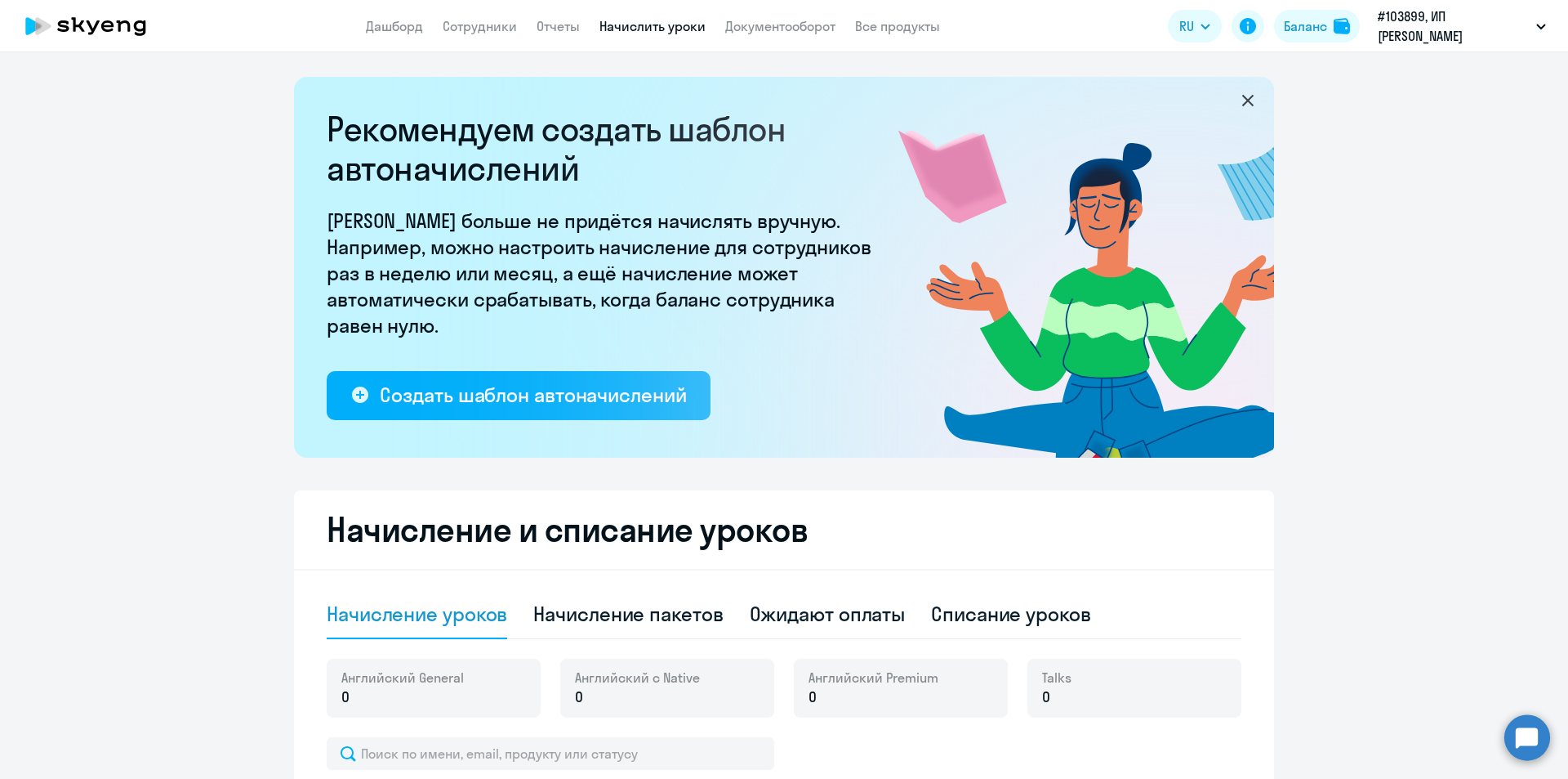
scroll to position [394, 0]
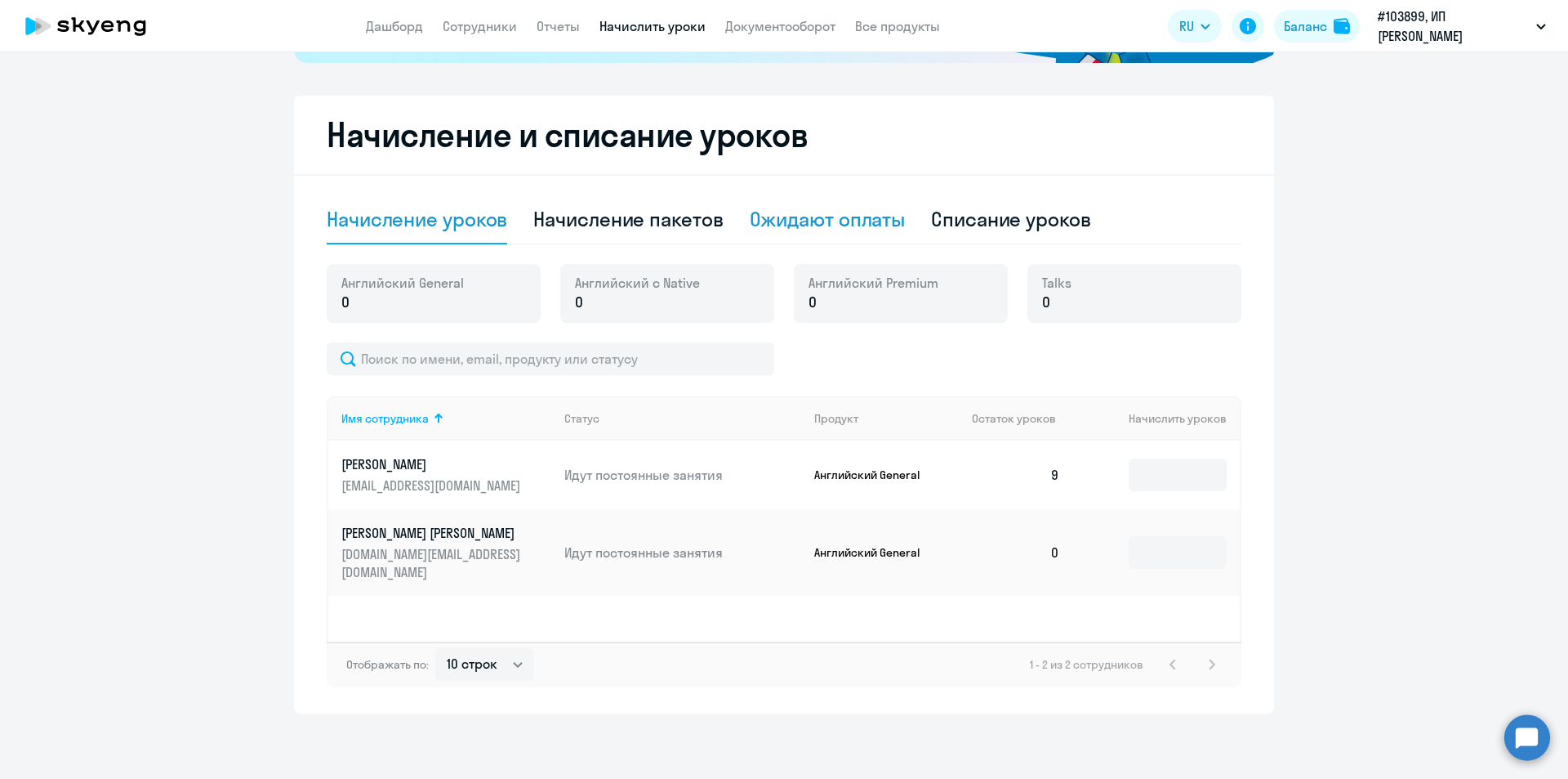
click at [813, 212] on div "Ожидают оплаты" at bounding box center [827, 219] width 156 height 26
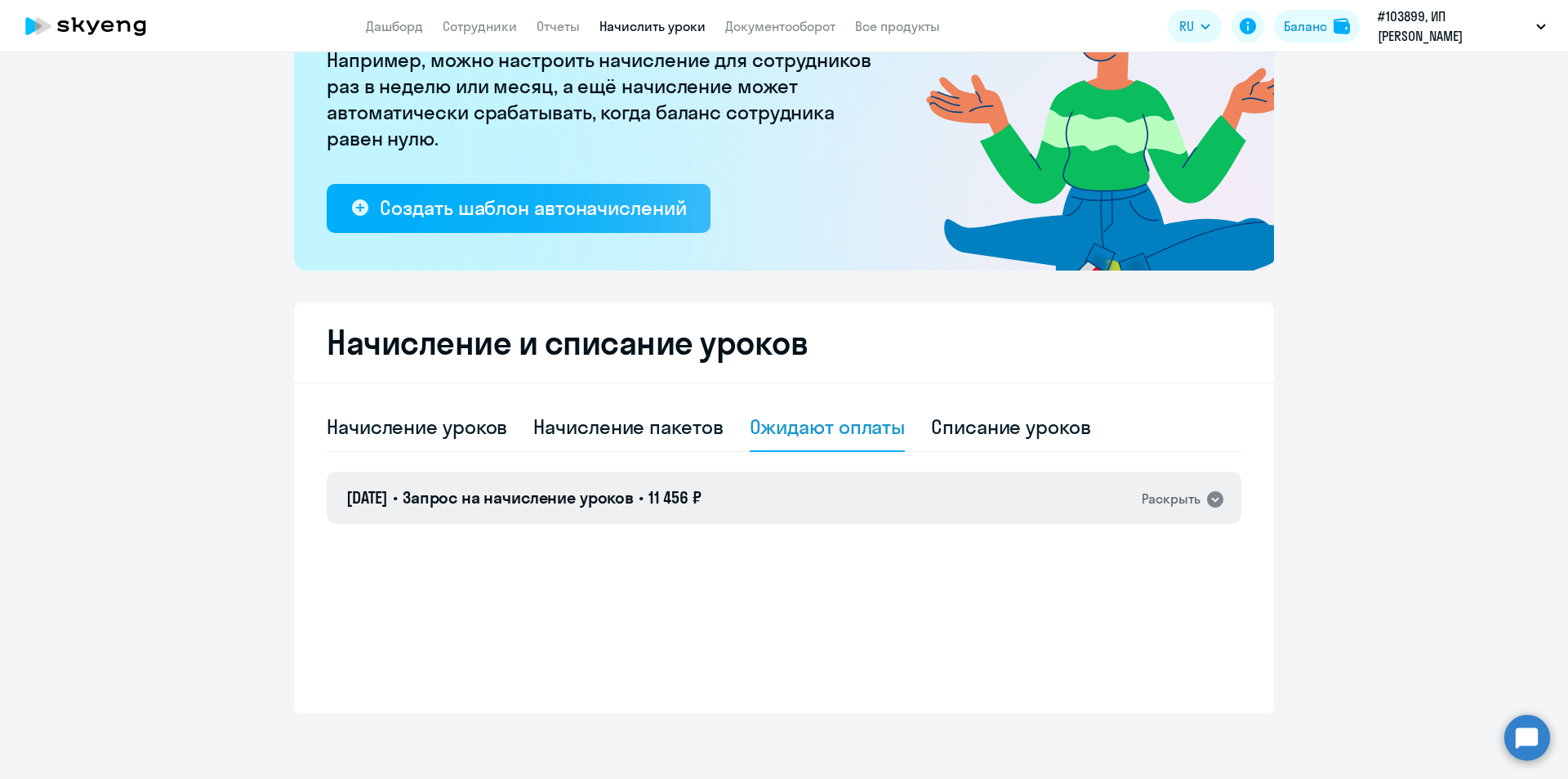
click at [1180, 491] on div "Раскрыть" at bounding box center [1171, 498] width 59 height 20
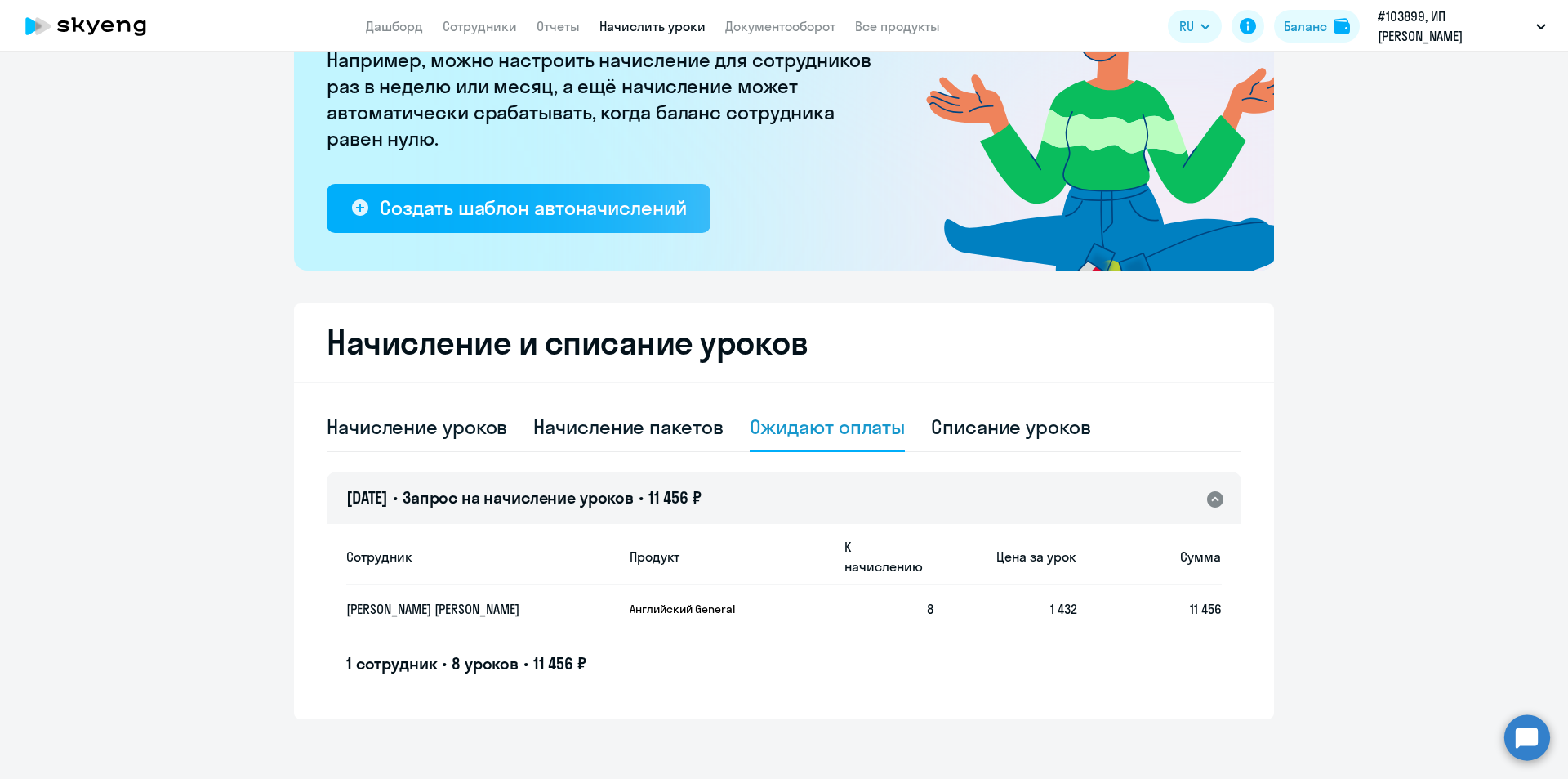
click at [807, 451] on div "Ожидают оплаты" at bounding box center [827, 426] width 156 height 49
click at [574, 431] on div "Начисление пакетов" at bounding box center [628, 426] width 190 height 26
select select "10"
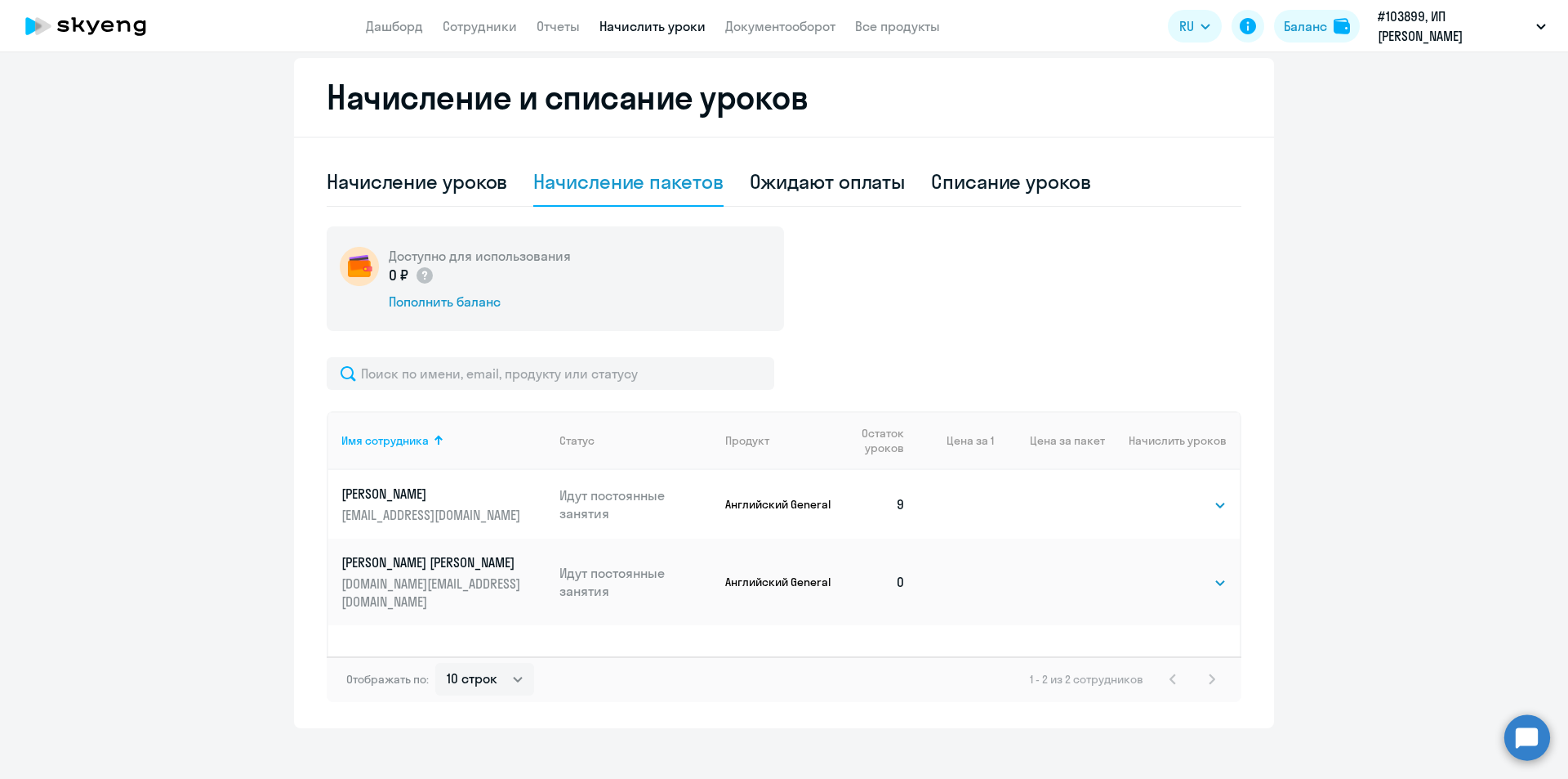
scroll to position [447, 0]
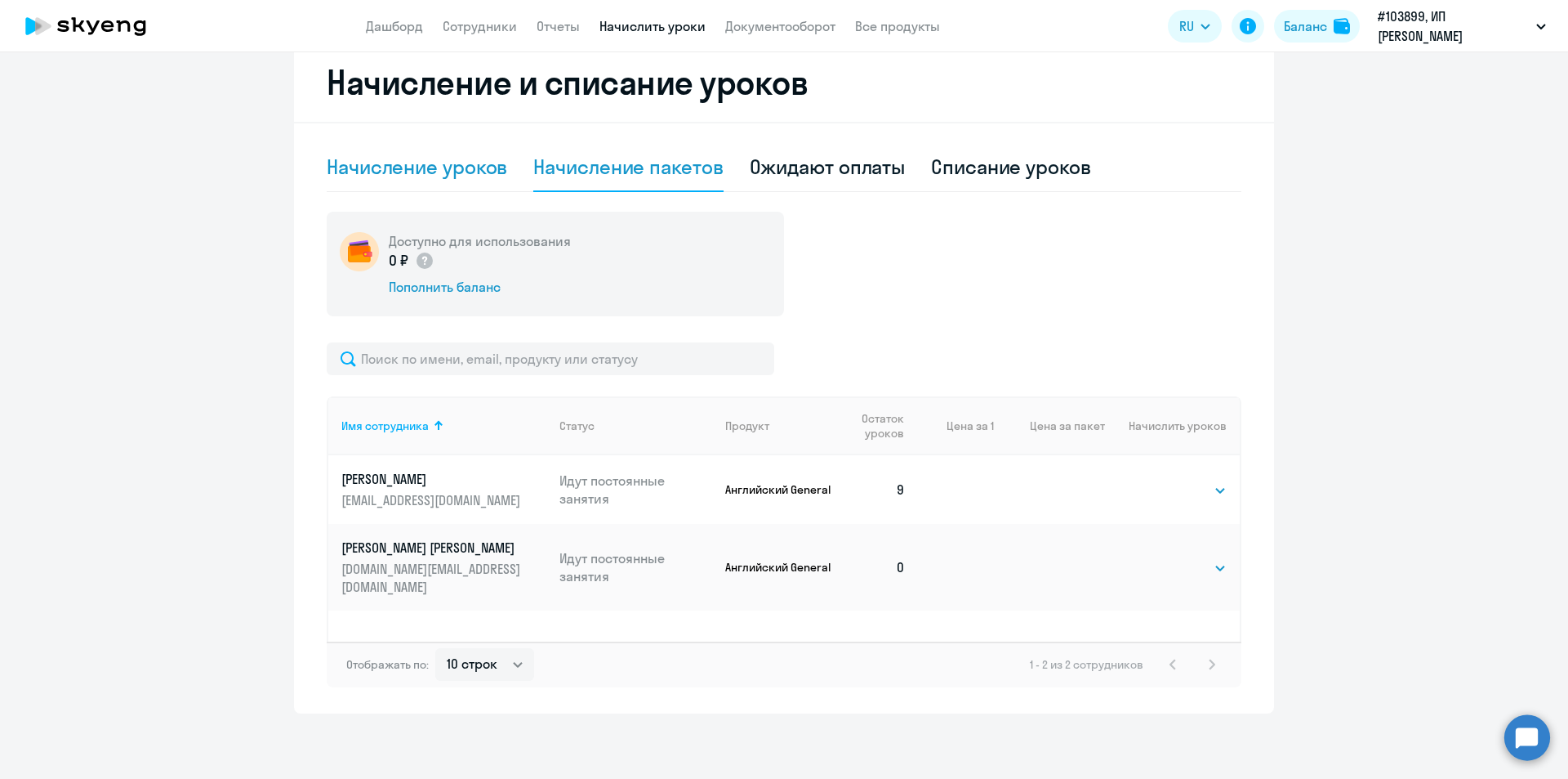
click at [407, 168] on div "Начисление уроков" at bounding box center [416, 167] width 181 height 26
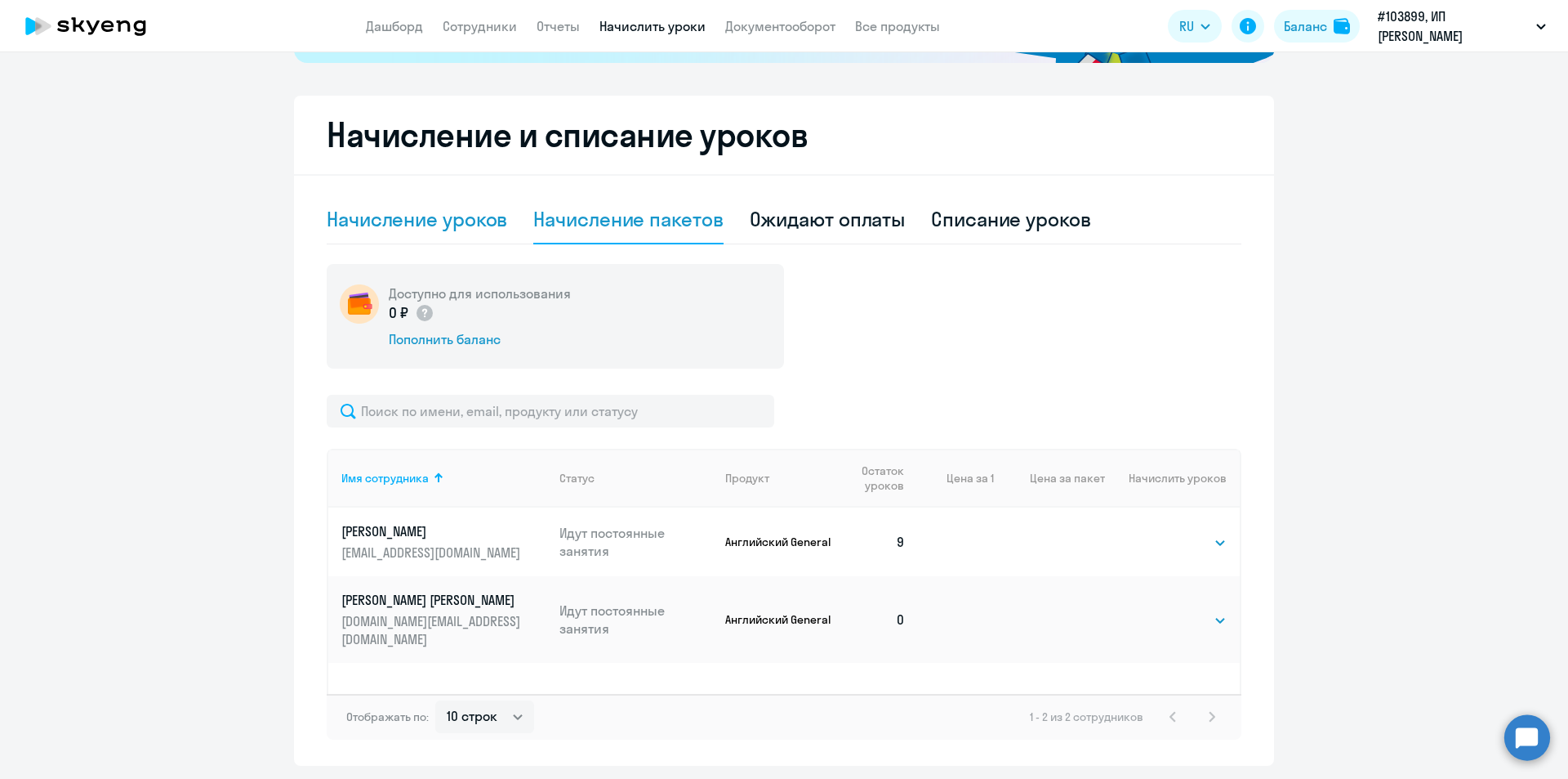
select select "10"
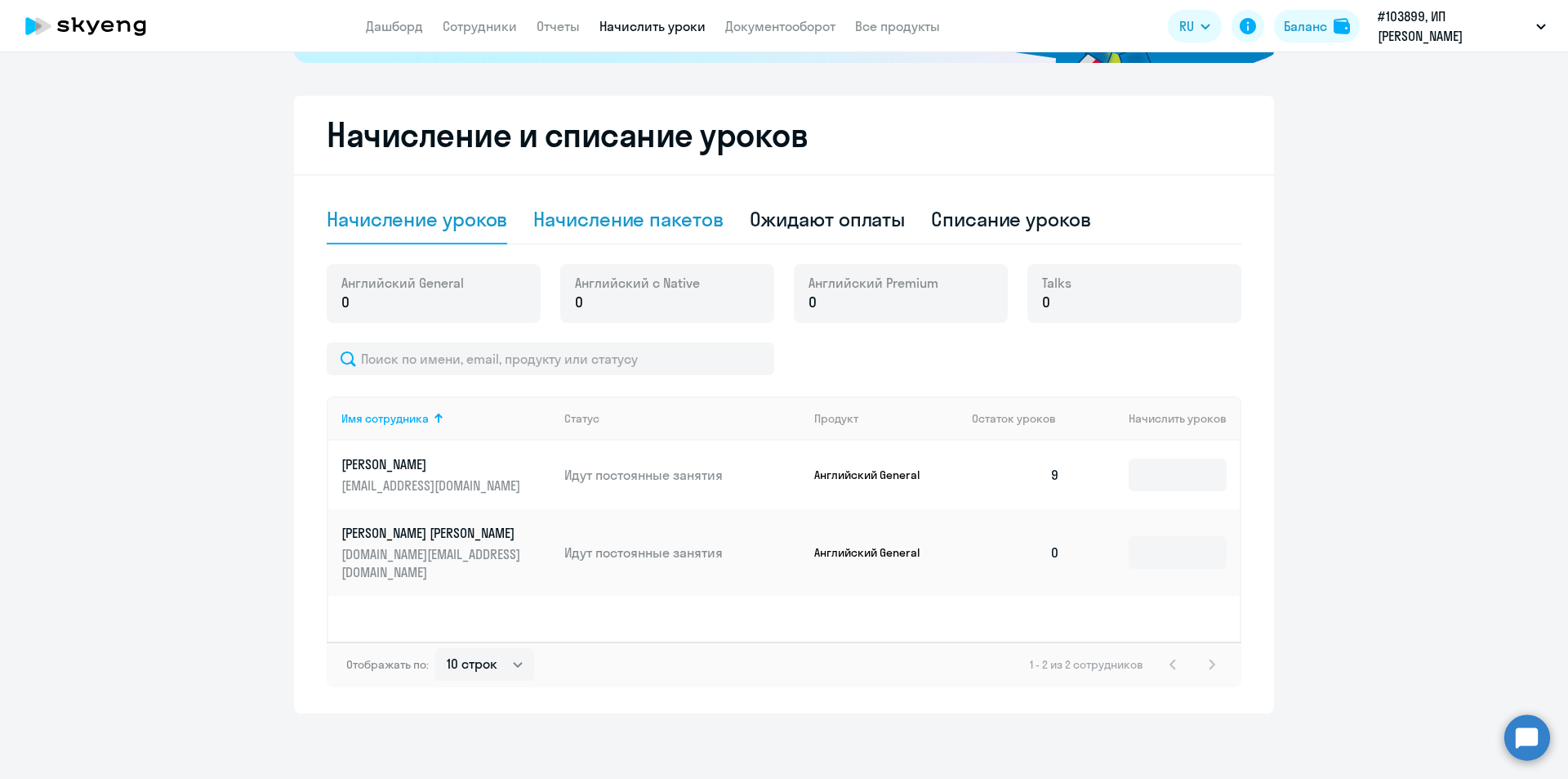
click at [657, 216] on div "Начисление пакетов" at bounding box center [628, 219] width 190 height 26
select select "10"
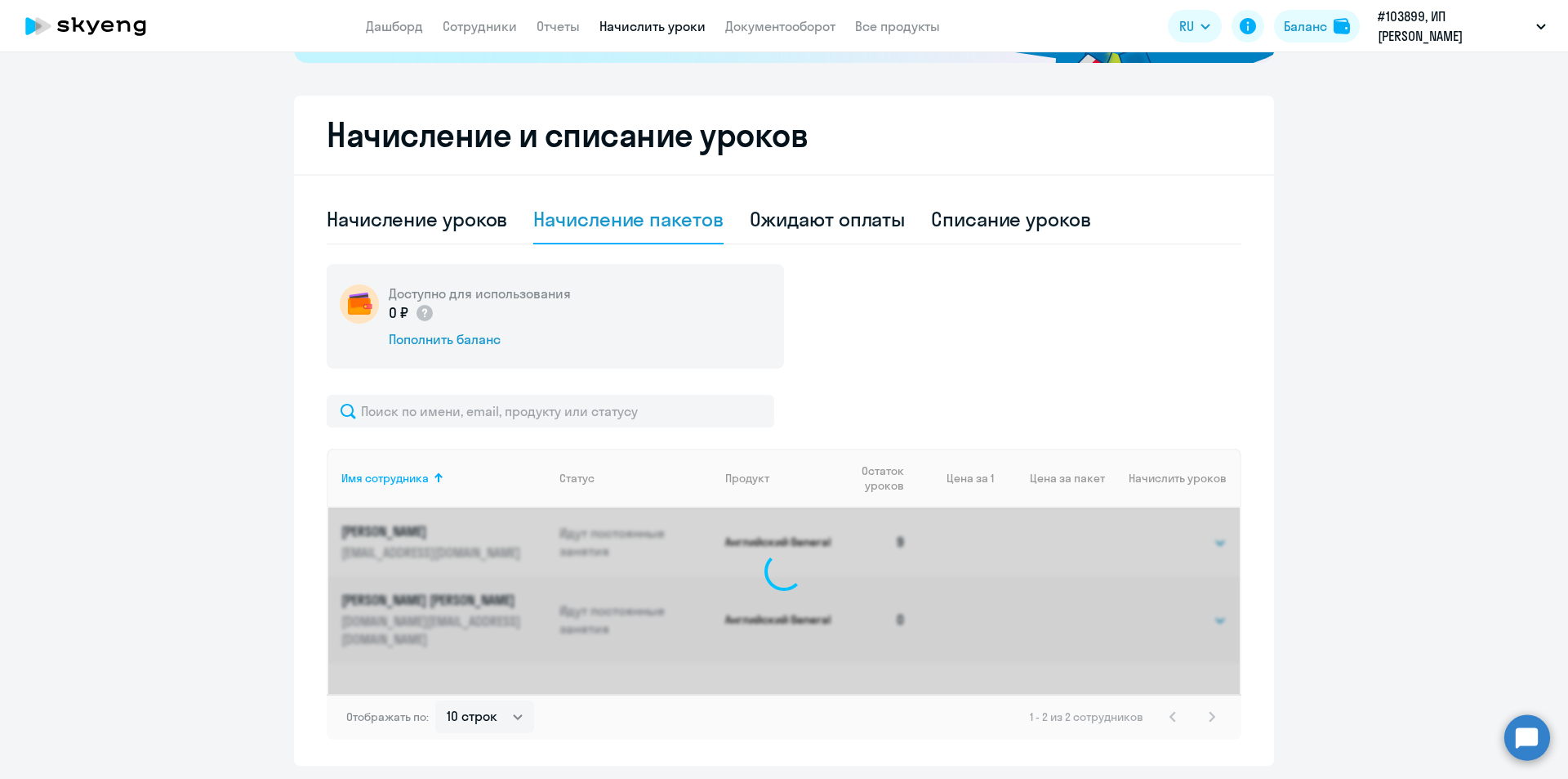
scroll to position [447, 0]
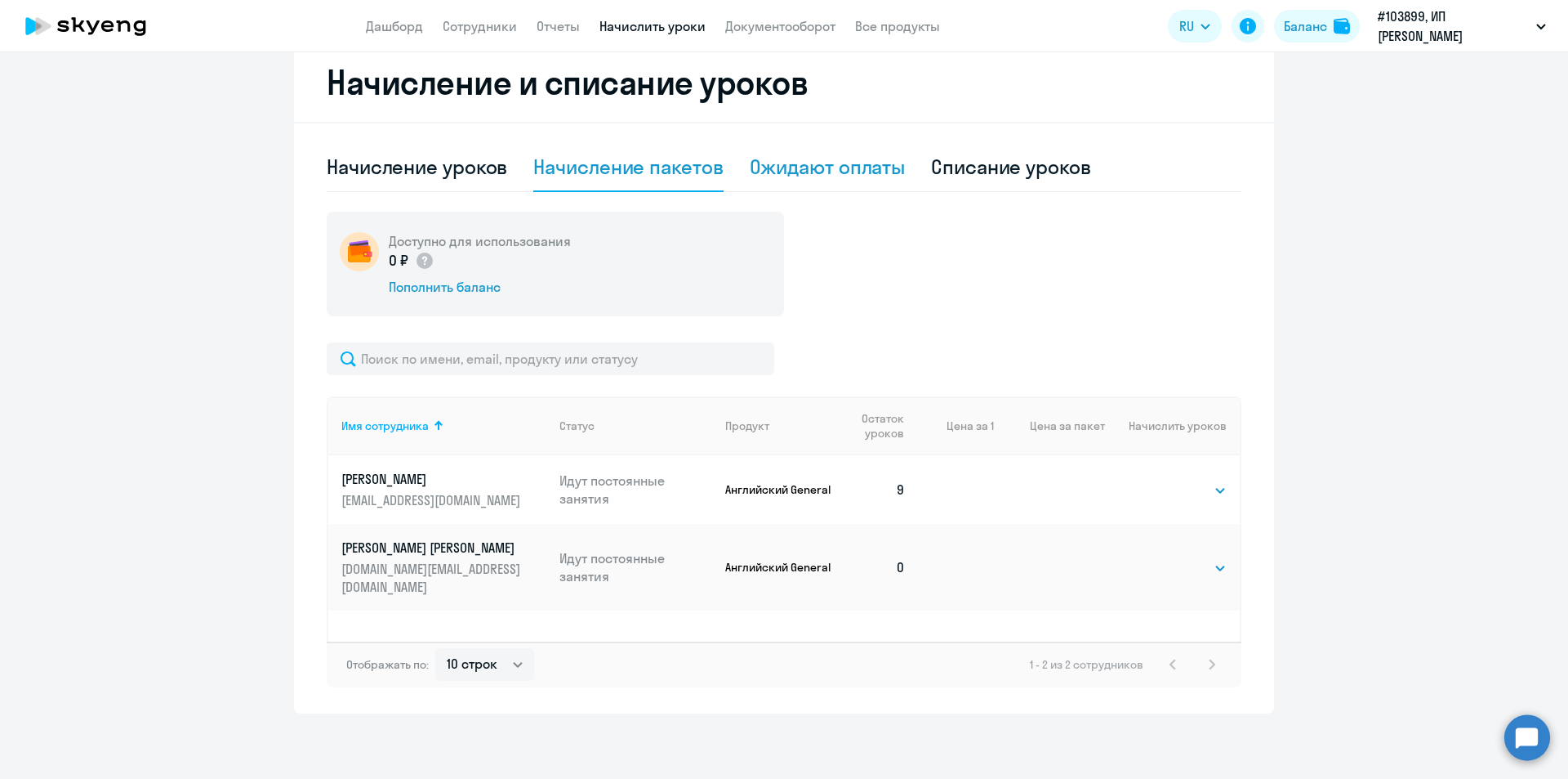
click at [808, 168] on div "Ожидают оплаты" at bounding box center [827, 167] width 156 height 26
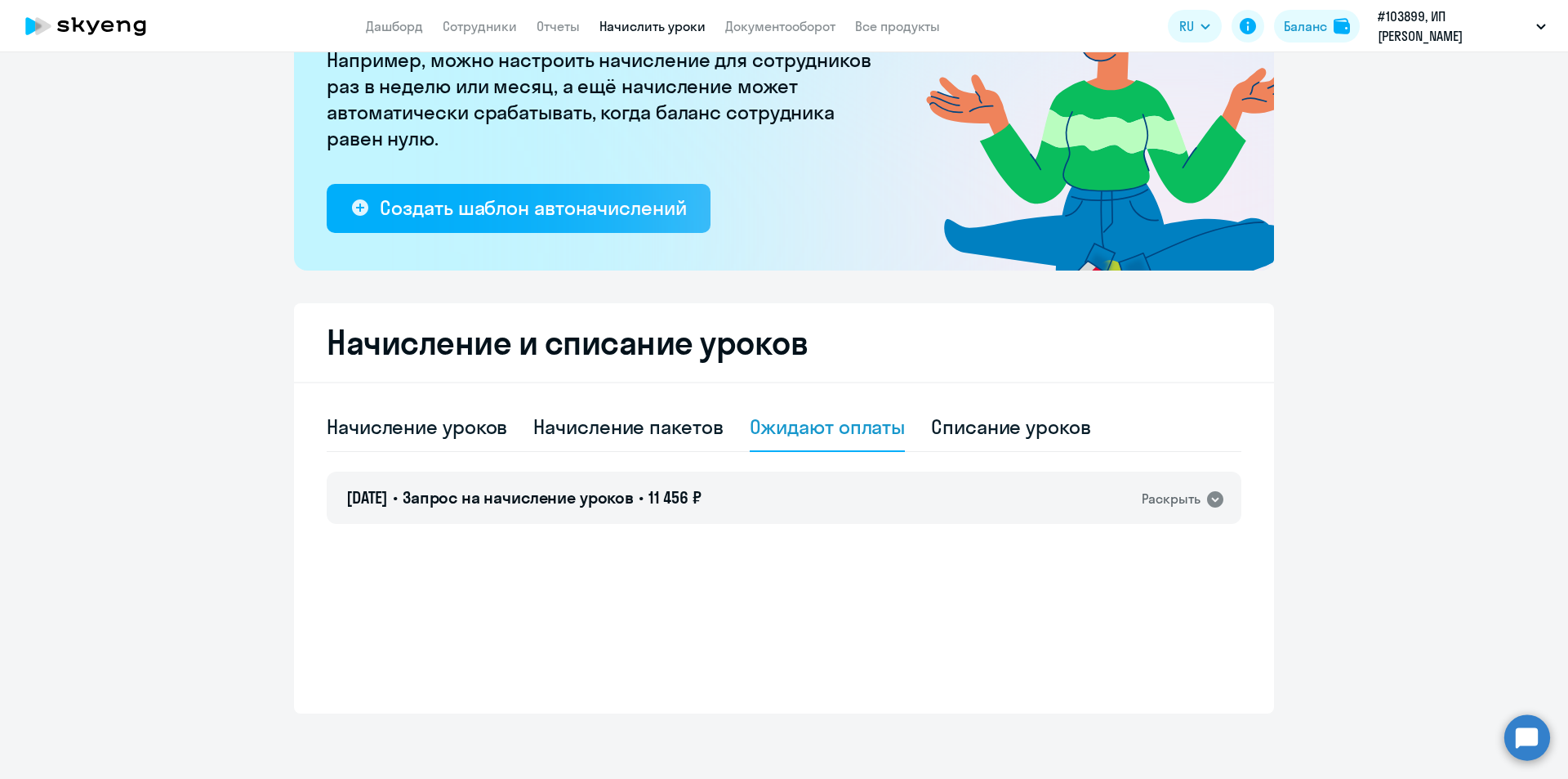
click at [826, 433] on div "Ожидают оплаты" at bounding box center [827, 426] width 156 height 26
click at [1185, 506] on div "Раскрыть" at bounding box center [1171, 498] width 59 height 20
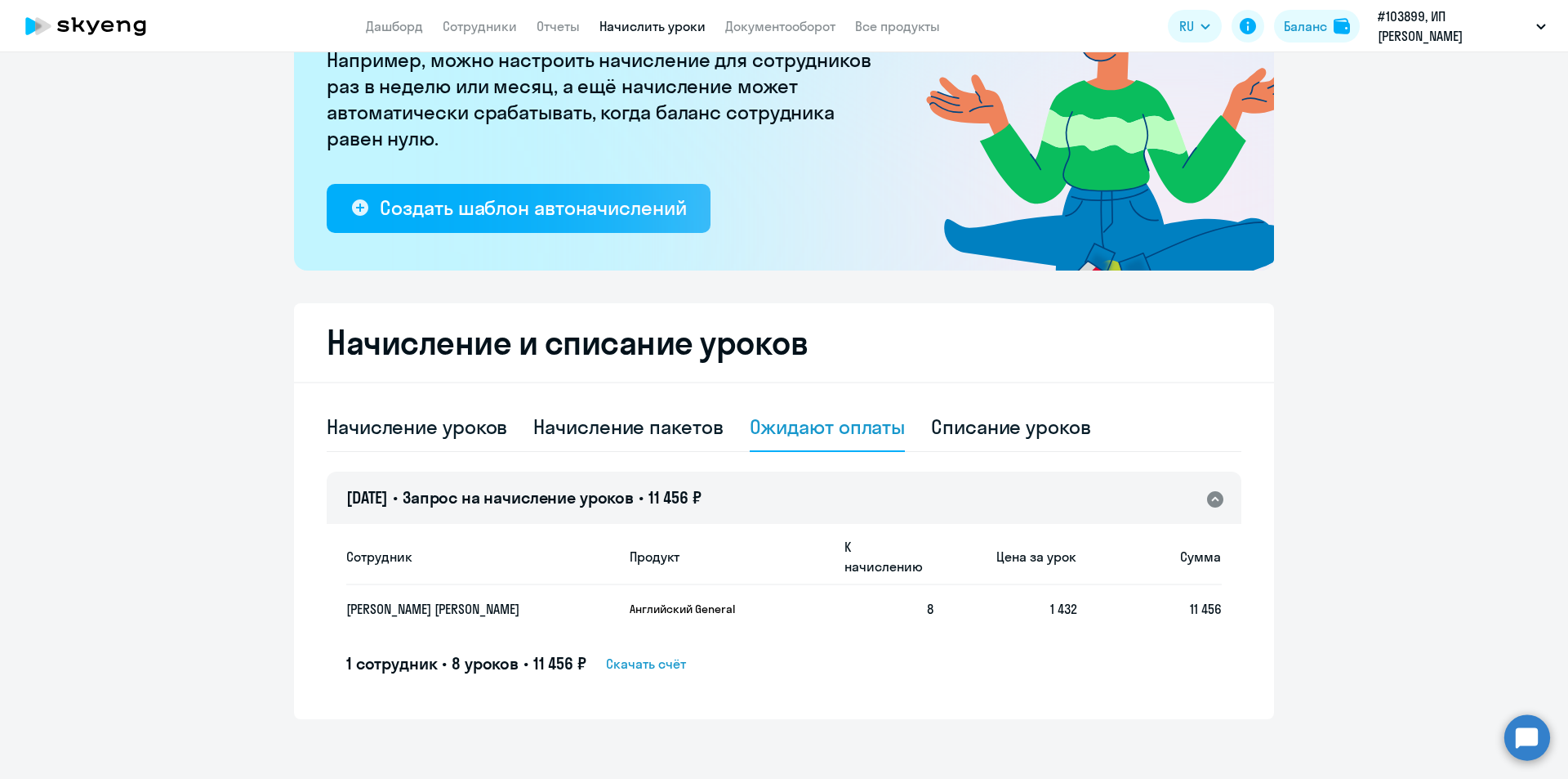
click at [646, 654] on span "Скачать счёт" at bounding box center [646, 664] width 80 height 20
